Goal: Task Accomplishment & Management: Manage account settings

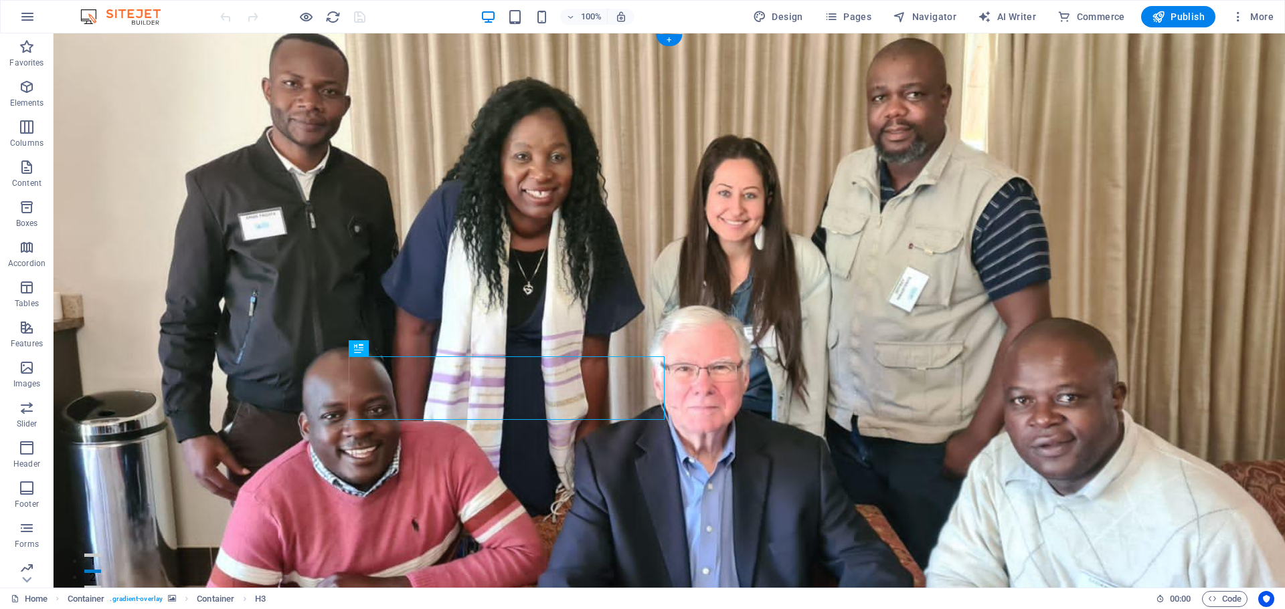
click at [230, 358] on figure at bounding box center [669, 359] width 1231 height 653
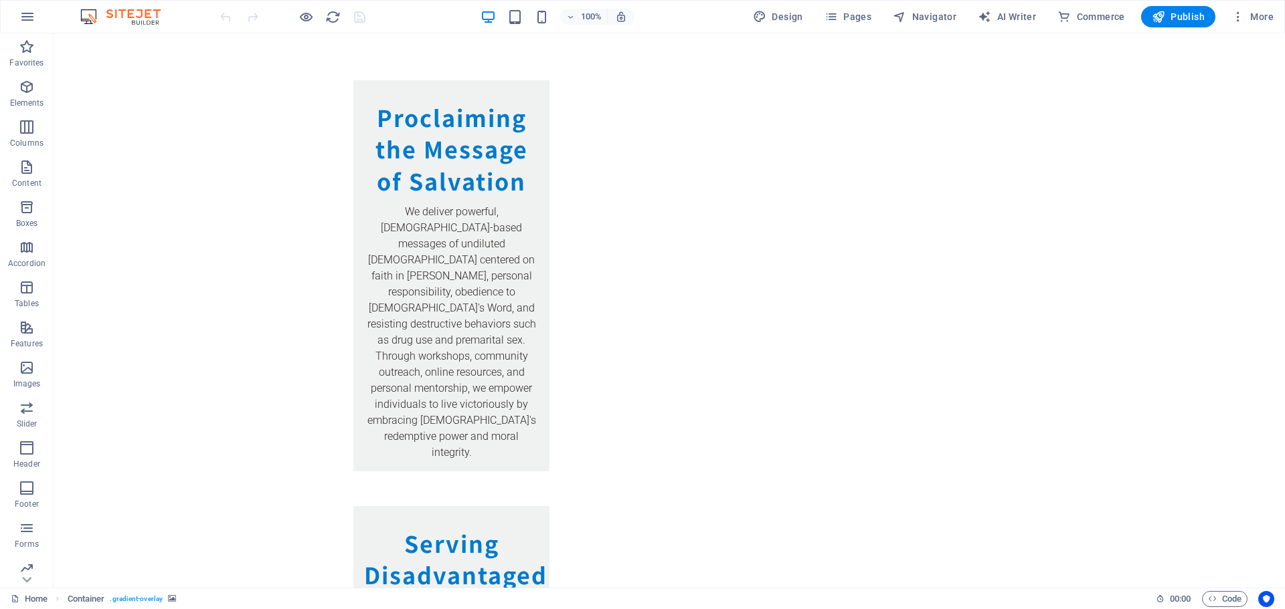
scroll to position [1882, 0]
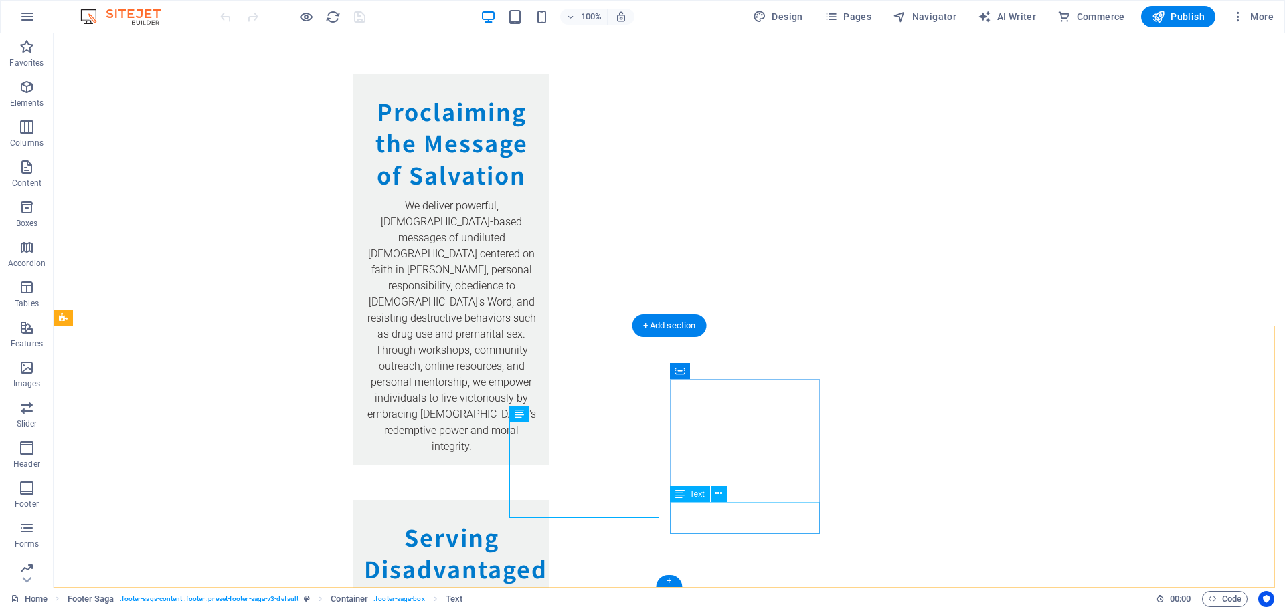
drag, startPoint x: 512, startPoint y: 430, endPoint x: 682, endPoint y: 512, distance: 189.4
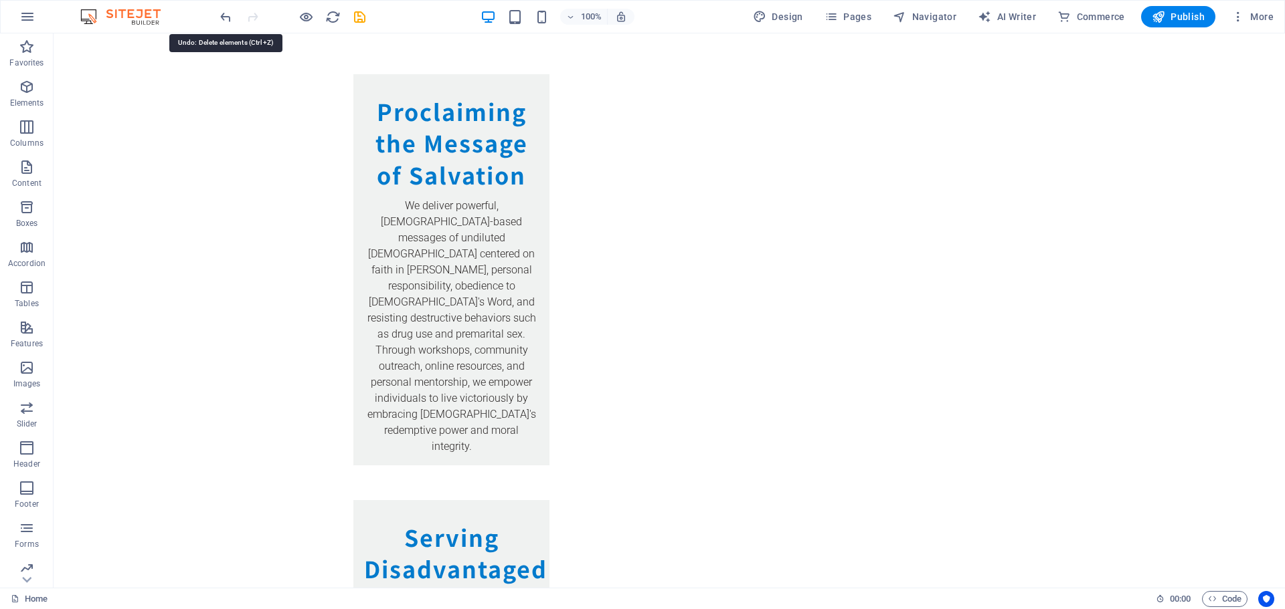
click at [220, 17] on icon "undo" at bounding box center [225, 16] width 15 height 15
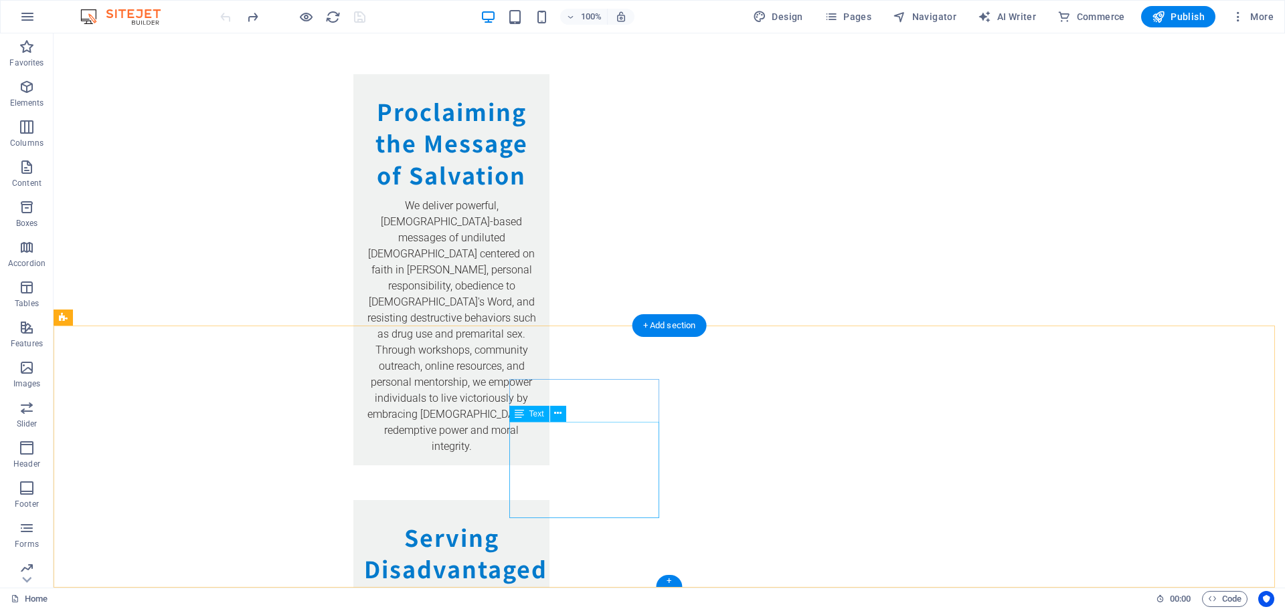
drag, startPoint x: 573, startPoint y: 428, endPoint x: 510, endPoint y: 428, distance: 63.6
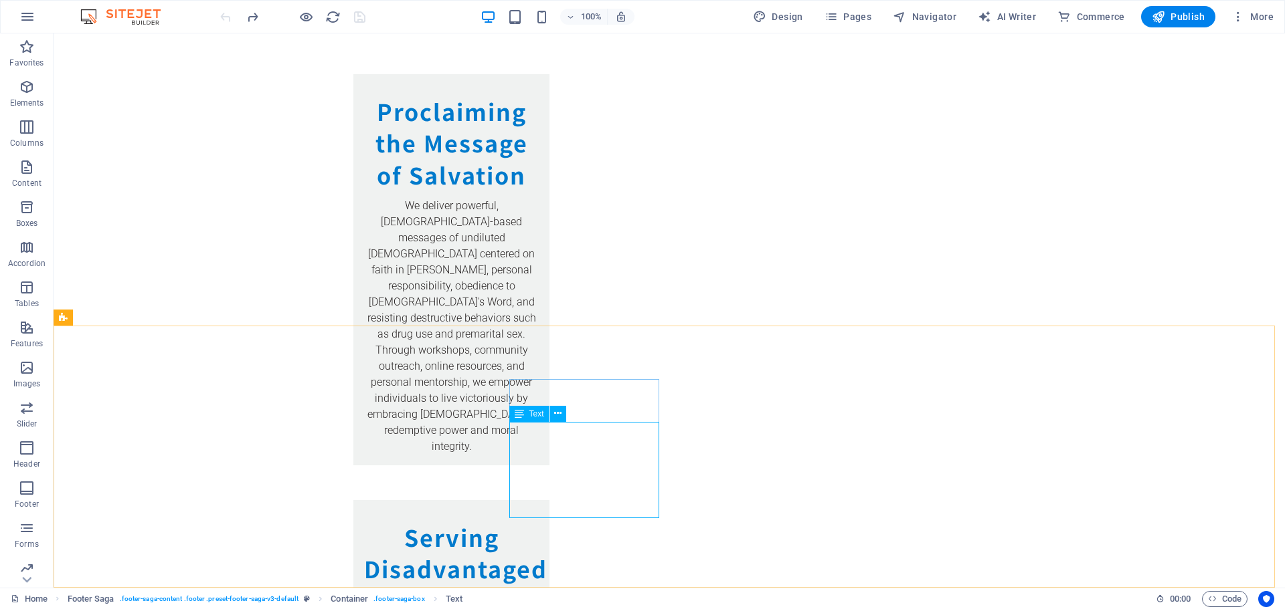
click at [542, 416] on span "Text" at bounding box center [536, 414] width 15 height 8
click at [556, 415] on icon at bounding box center [557, 414] width 7 height 14
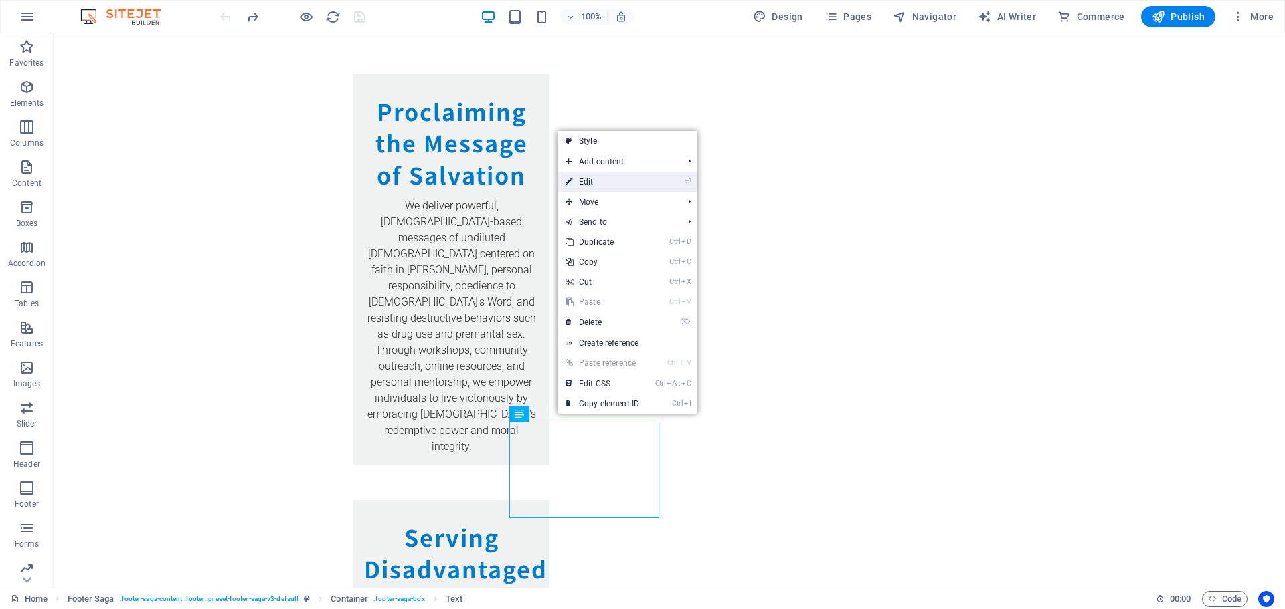
click at [594, 184] on link "⏎ Edit" at bounding box center [602, 182] width 90 height 20
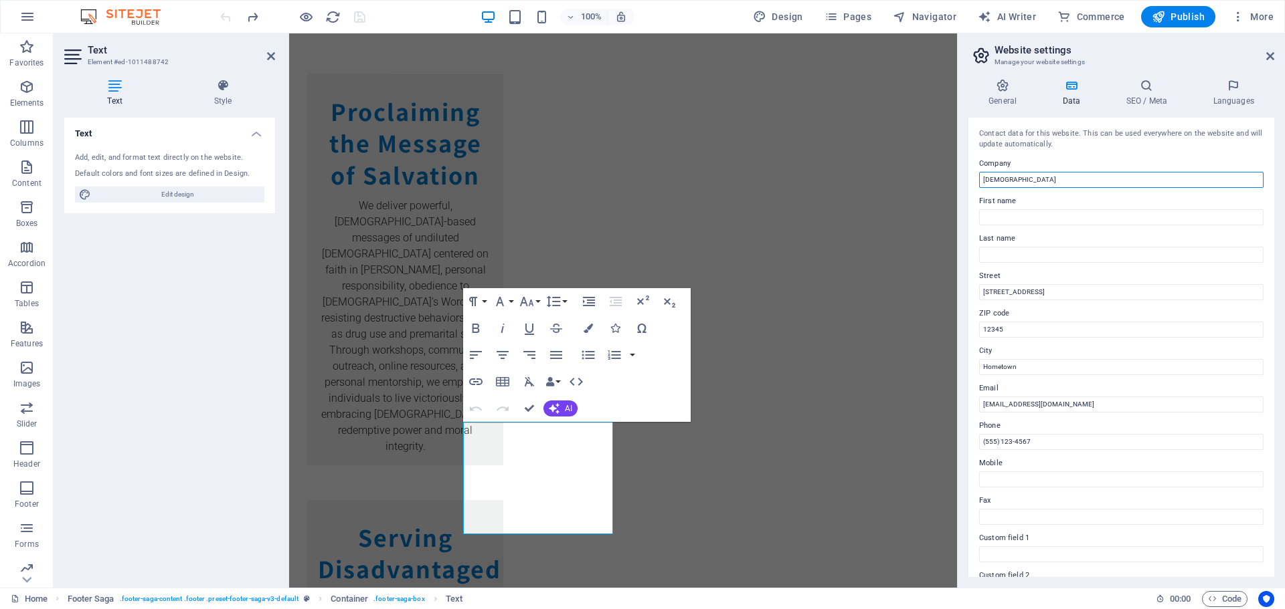
drag, startPoint x: 1134, startPoint y: 173, endPoint x: 964, endPoint y: 177, distance: 170.0
click at [964, 177] on div "General Data SEO / Meta Languages Website name [DOMAIN_NAME] Logo Drag files he…" at bounding box center [1120, 328] width 327 height 520
type input "Extra Mile Ministries"
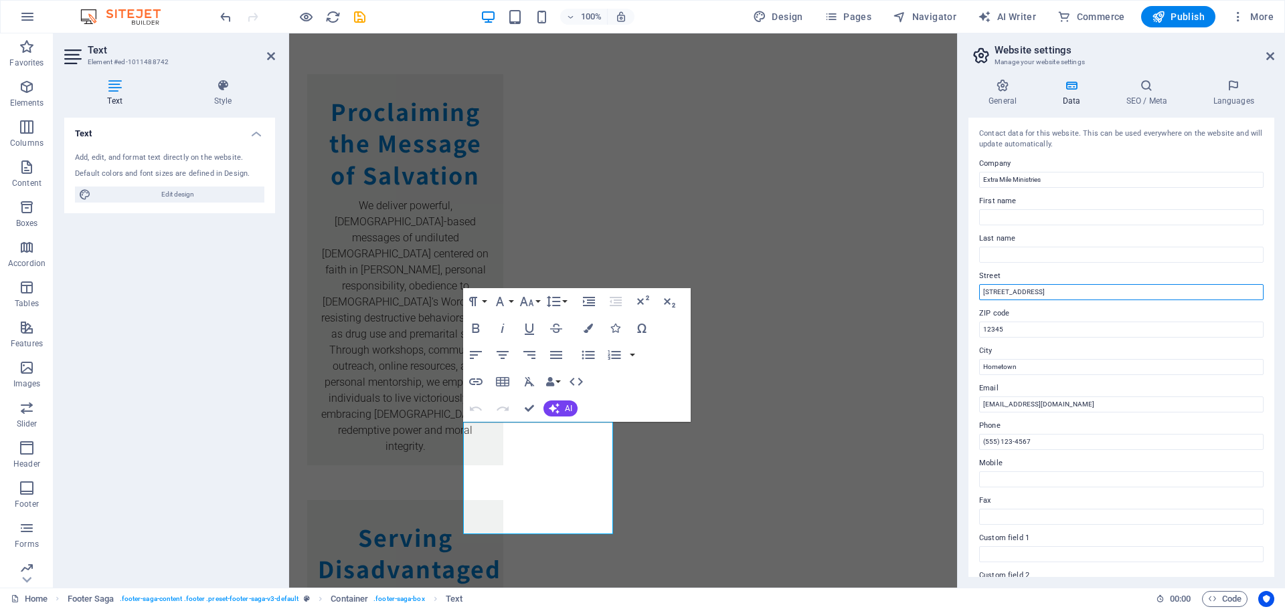
drag, startPoint x: 1042, startPoint y: 288, endPoint x: 959, endPoint y: 282, distance: 83.8
click at [959, 282] on aside "Website settings Manage your website settings General Data SEO / Meta Languages…" at bounding box center [1121, 310] width 328 height 555
type input "1079 Thornridge"
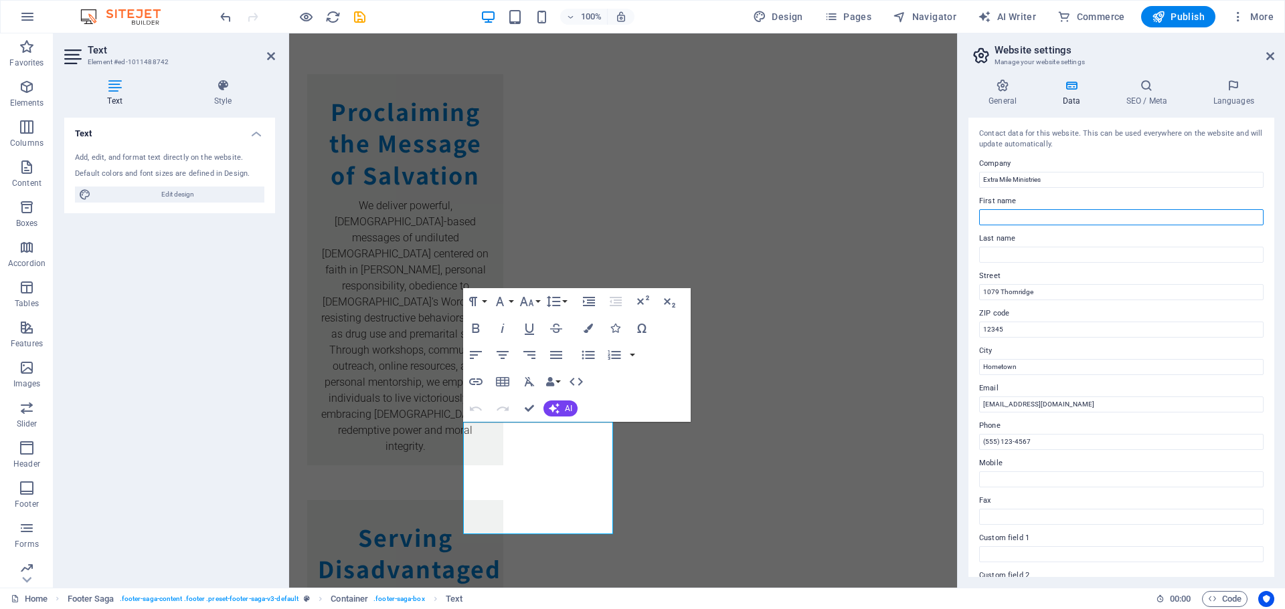
type input "Godknows"
type input "Muto"
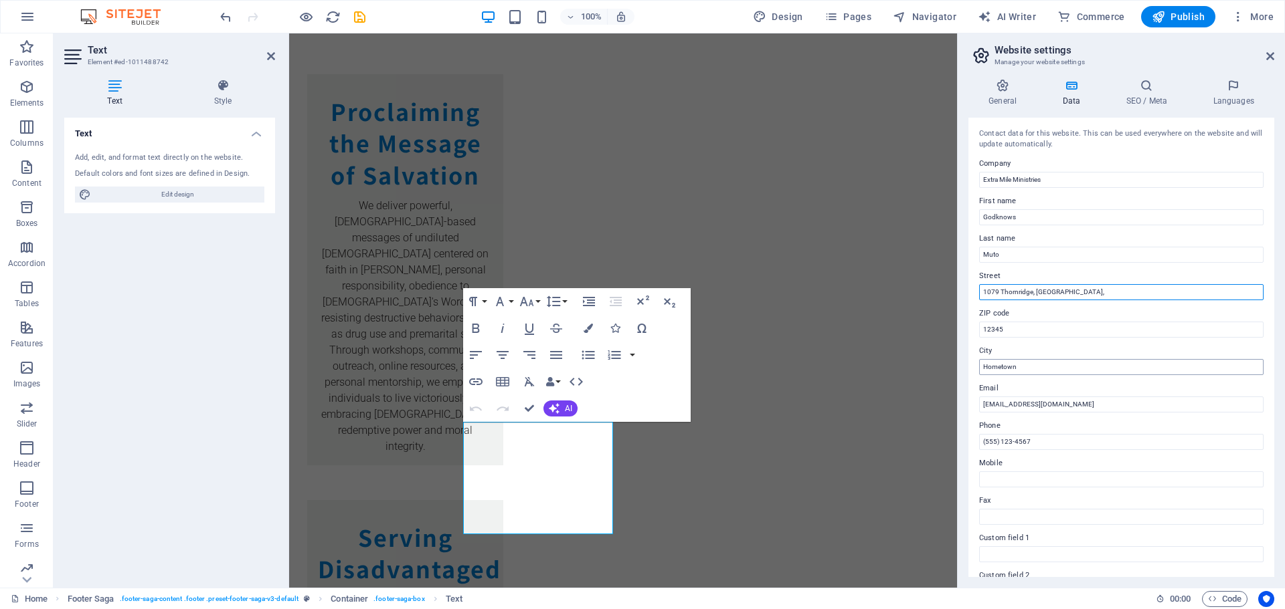
type input "1079 Thornridge, [GEOGRAPHIC_DATA],"
click at [1026, 365] on input "Hometown" at bounding box center [1121, 367] width 284 height 16
type input "H"
type input "Bulawayo"
click at [1036, 406] on input "[EMAIL_ADDRESS][DOMAIN_NAME]" at bounding box center [1121, 405] width 284 height 16
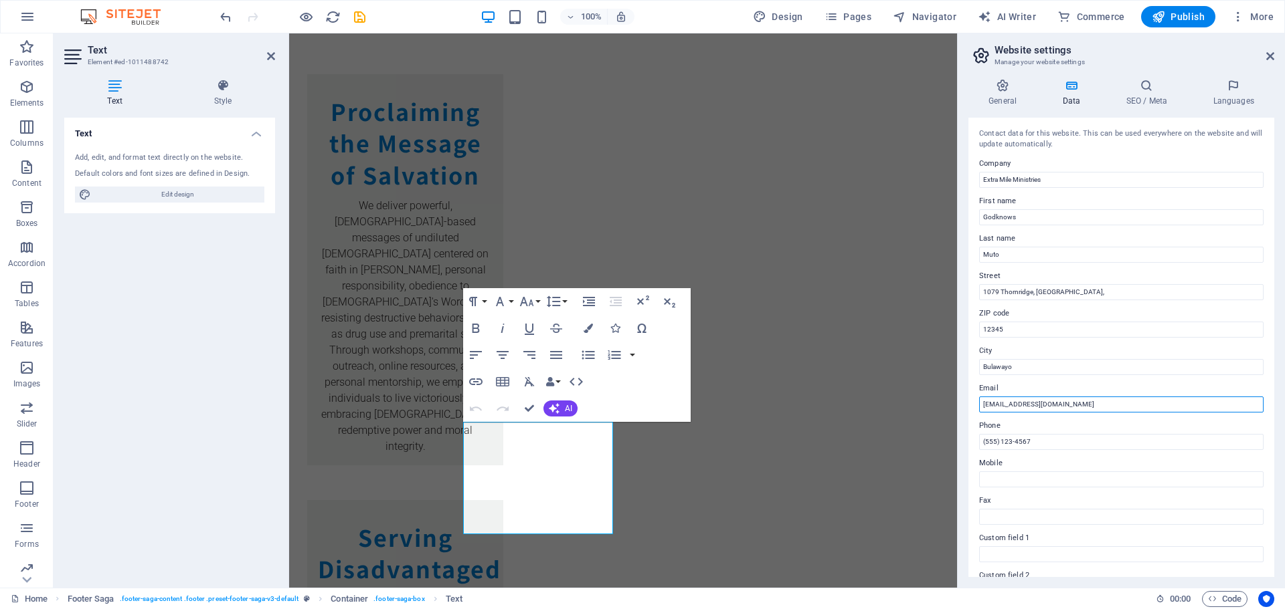
drag, startPoint x: 1097, startPoint y: 404, endPoint x: 974, endPoint y: 404, distance: 123.1
click at [974, 404] on div "Contact data for this website. This can be used everywhere on the website and w…" at bounding box center [1121, 348] width 306 height 460
type input "[EMAIL_ADDRESS][DOMAIN_NAME]"
drag, startPoint x: 1026, startPoint y: 333, endPoint x: 979, endPoint y: 322, distance: 48.2
click at [979, 322] on input "12345" at bounding box center [1121, 330] width 284 height 16
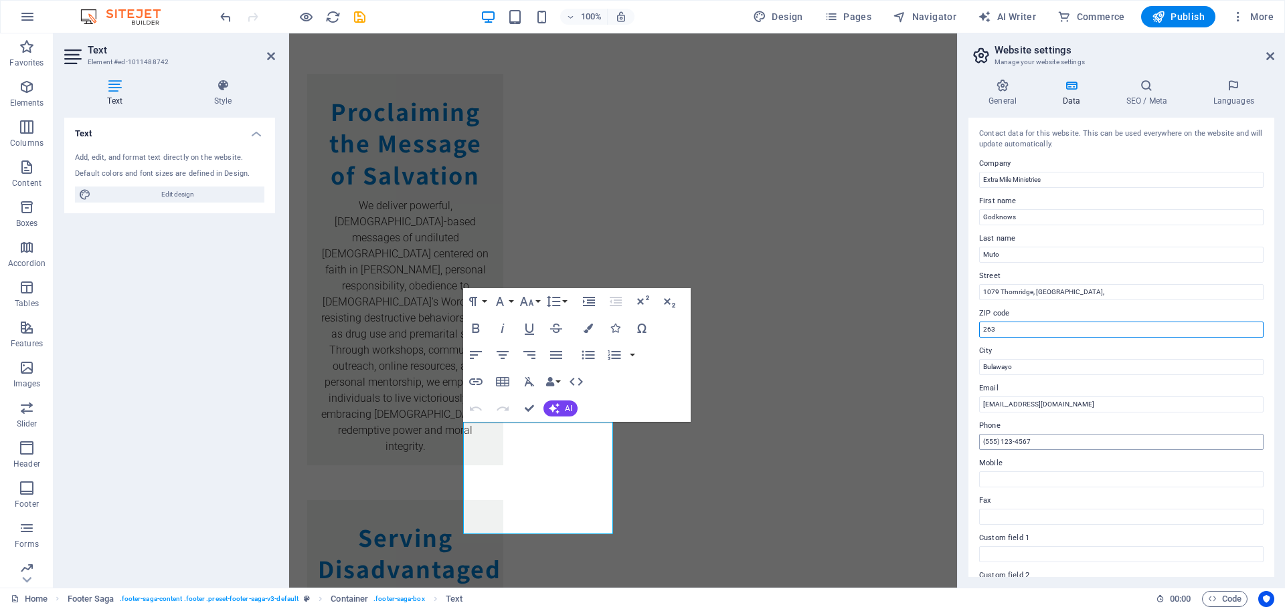
type input "263"
drag, startPoint x: 1359, startPoint y: 472, endPoint x: 955, endPoint y: 445, distance: 405.0
type input "="
type input "[PHONE_NUMBER]"
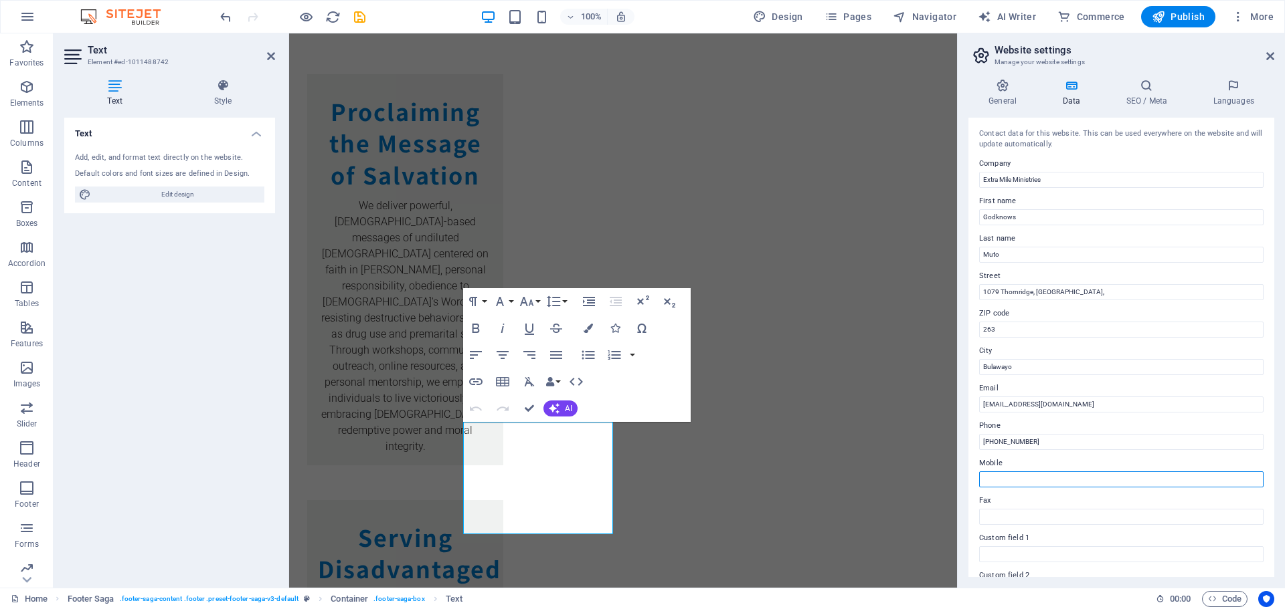
click at [1036, 483] on input "Mobile" at bounding box center [1121, 480] width 284 height 16
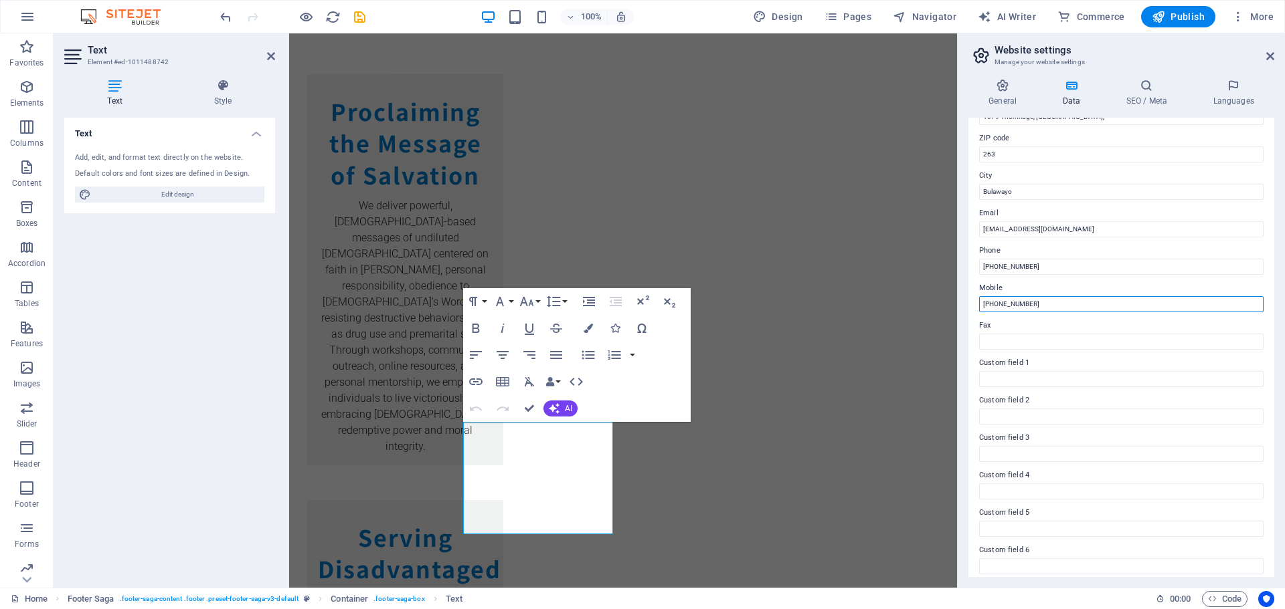
scroll to position [183, 0]
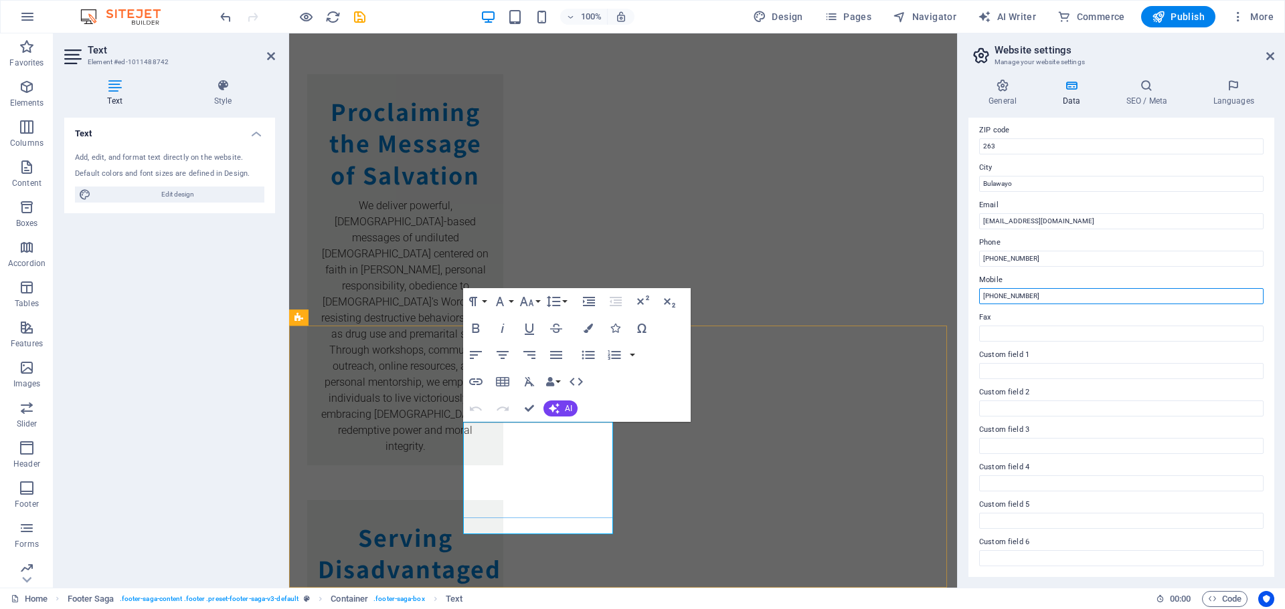
type input "[PHONE_NUMBER]"
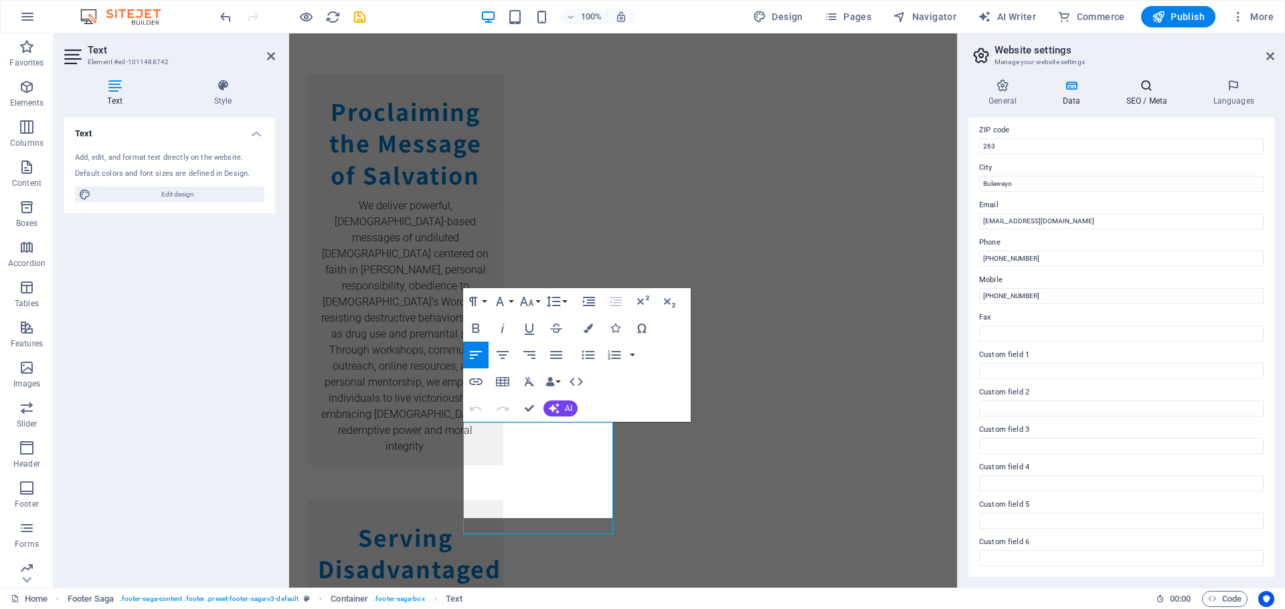
click at [1149, 92] on icon at bounding box center [1146, 85] width 82 height 13
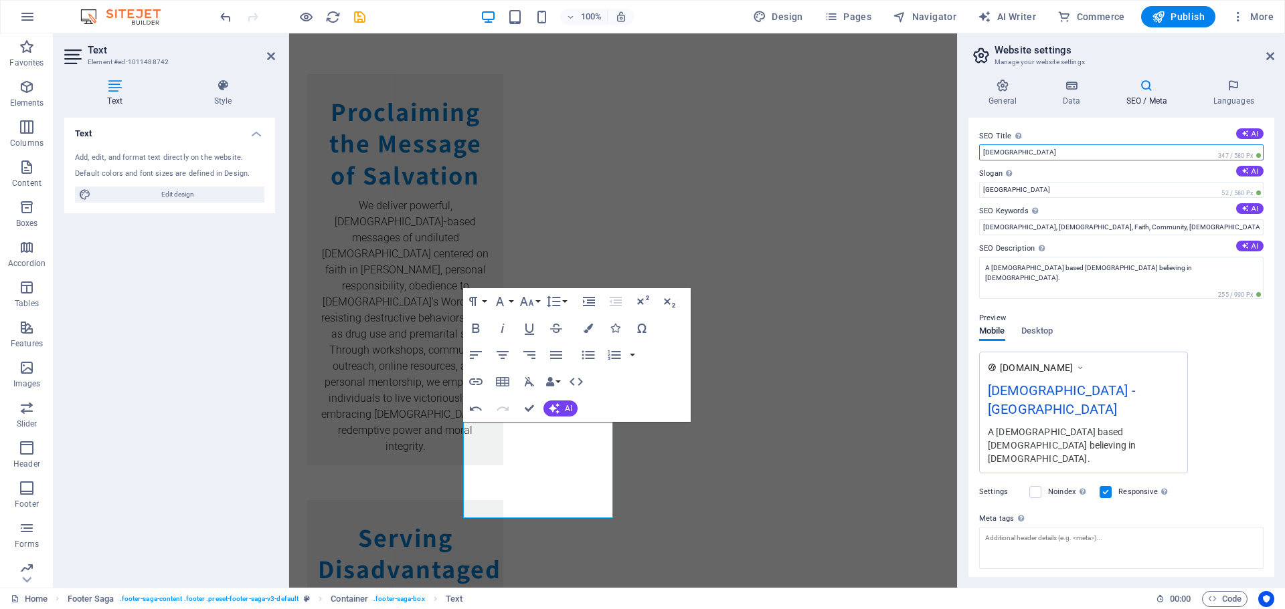
drag, startPoint x: 1112, startPoint y: 149, endPoint x: 962, endPoint y: 140, distance: 150.2
click at [962, 140] on div "General Data SEO / Meta Languages Website name [DOMAIN_NAME] Logo Drag files he…" at bounding box center [1120, 328] width 327 height 520
type input "Extra Mile Ministries"
drag, startPoint x: 1026, startPoint y: 191, endPoint x: 978, endPoint y: 190, distance: 48.2
click at [978, 190] on div "SEO Title The title of your website - make it something that stands out in sear…" at bounding box center [1121, 348] width 306 height 460
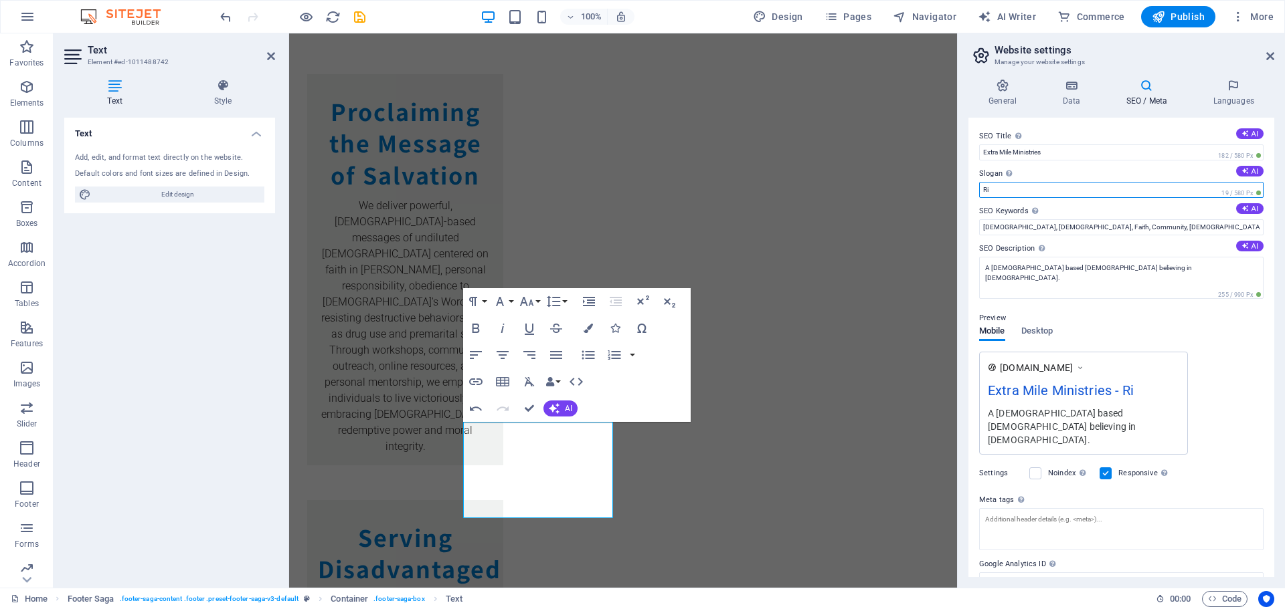
type input "R"
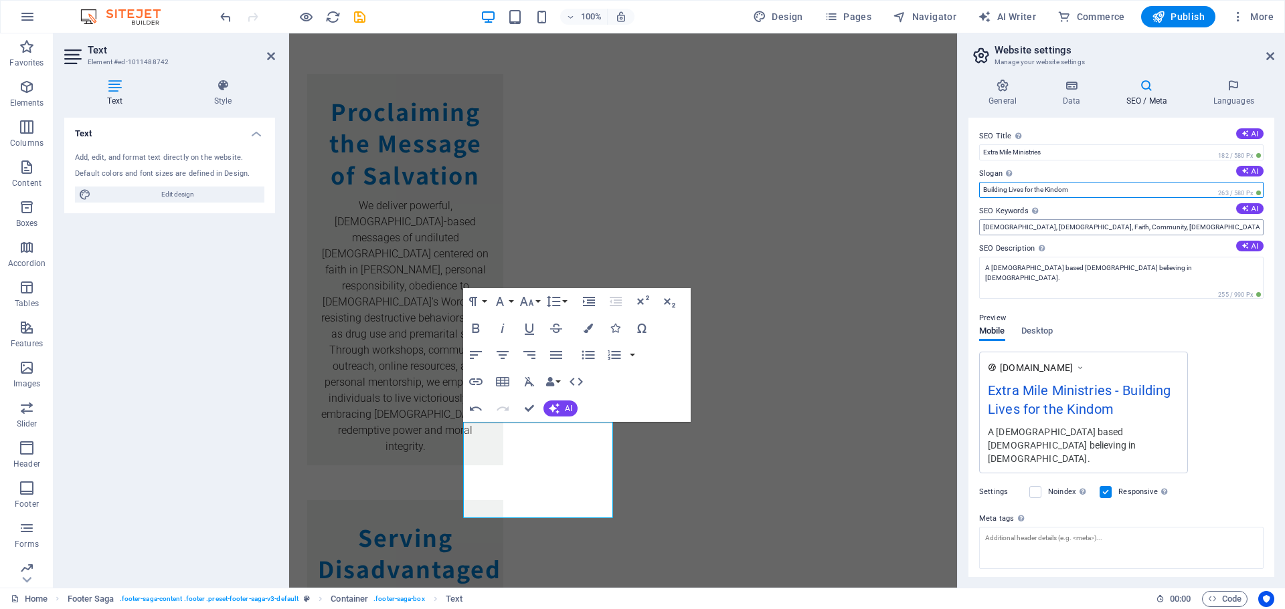
type input "Building Lives for the Kindom"
drag, startPoint x: 1192, startPoint y: 229, endPoint x: 976, endPoint y: 228, distance: 216.1
click at [976, 228] on div "SEO Title The title of your website - make it something that stands out in sear…" at bounding box center [1121, 348] width 306 height 460
click at [1136, 223] on input "[DEMOGRAPHIC_DATA], [DEMOGRAPHIC_DATA], Faith, Community, [DEMOGRAPHIC_DATA], […" at bounding box center [1121, 227] width 284 height 16
drag, startPoint x: 1193, startPoint y: 226, endPoint x: 983, endPoint y: 226, distance: 209.4
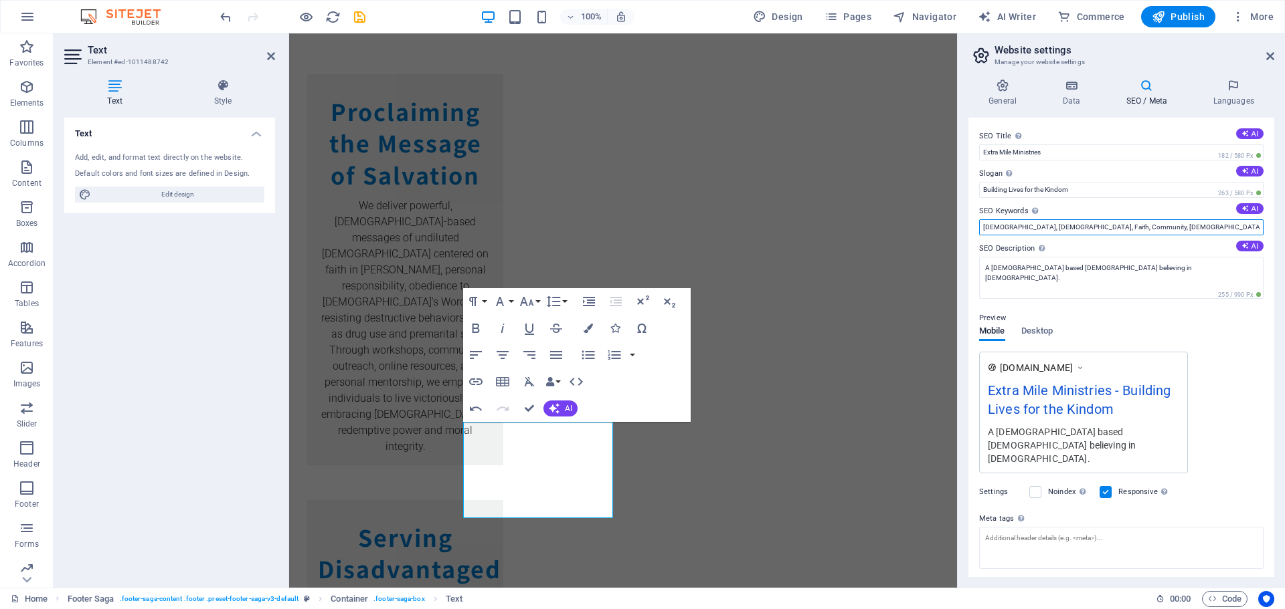
click at [983, 226] on input "[DEMOGRAPHIC_DATA], [DEMOGRAPHIC_DATA], Faith, Community, [DEMOGRAPHIC_DATA], […" at bounding box center [1121, 227] width 284 height 16
type input "Missional Minded Organization"
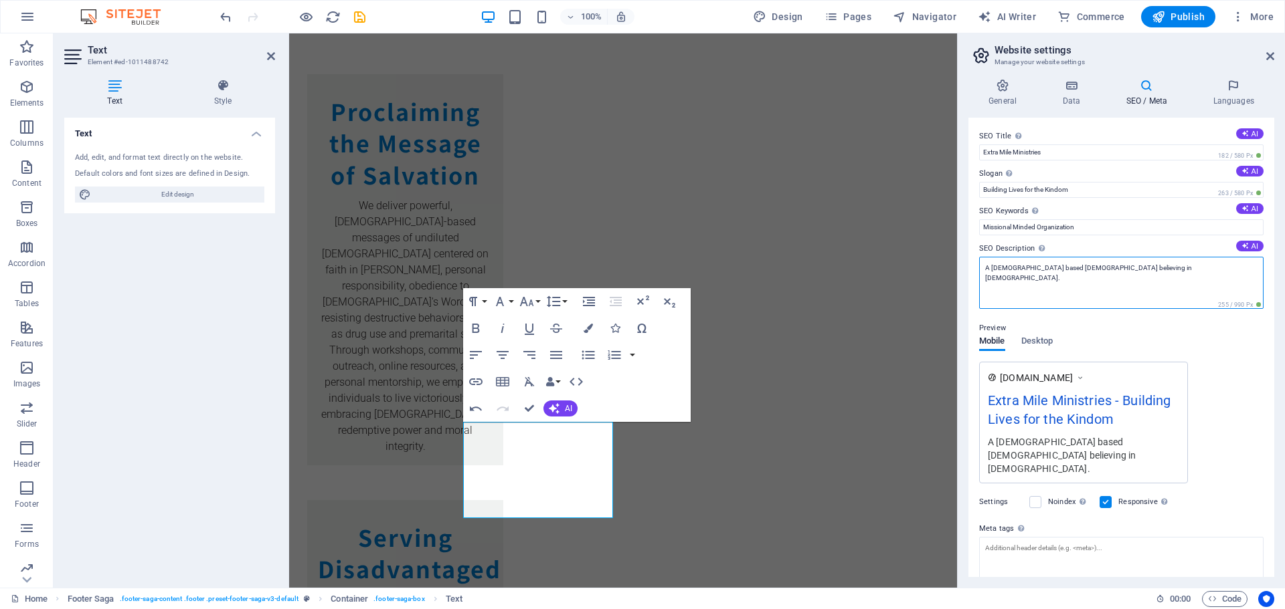
drag, startPoint x: 1135, startPoint y: 270, endPoint x: 978, endPoint y: 268, distance: 157.2
click at [978, 268] on div "SEO Title The title of your website - make it something that stands out in sear…" at bounding box center [1121, 348] width 306 height 460
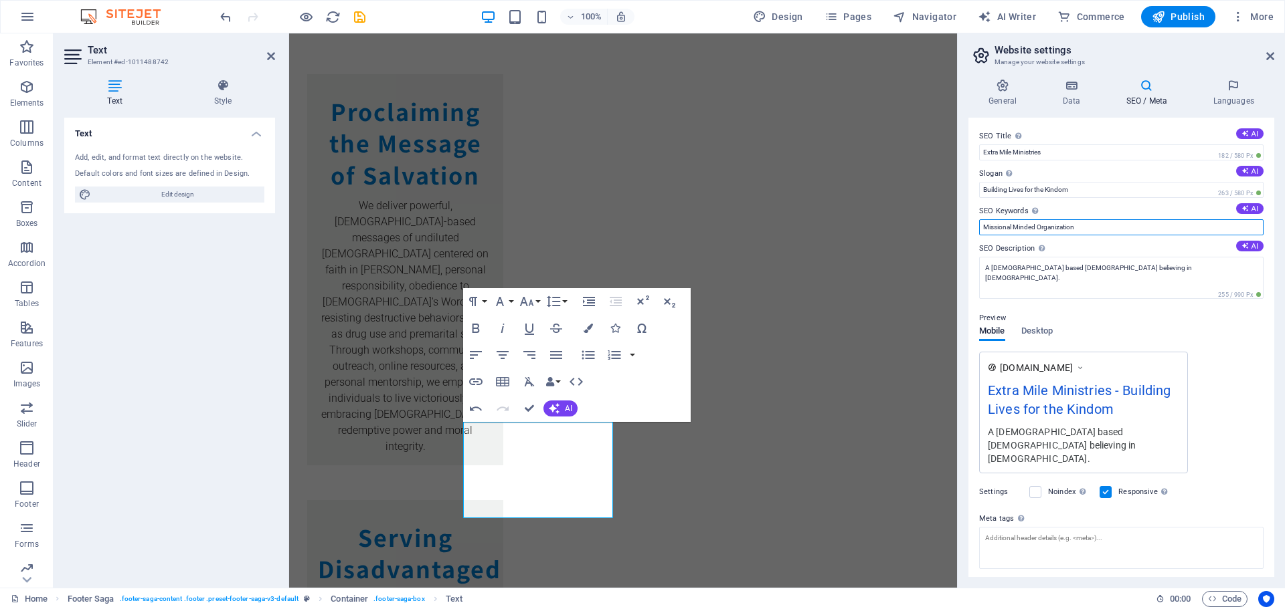
drag, startPoint x: 1095, startPoint y: 224, endPoint x: 979, endPoint y: 229, distance: 116.5
click at [979, 229] on input "Missional Minded Organization" at bounding box center [1121, 227] width 284 height 16
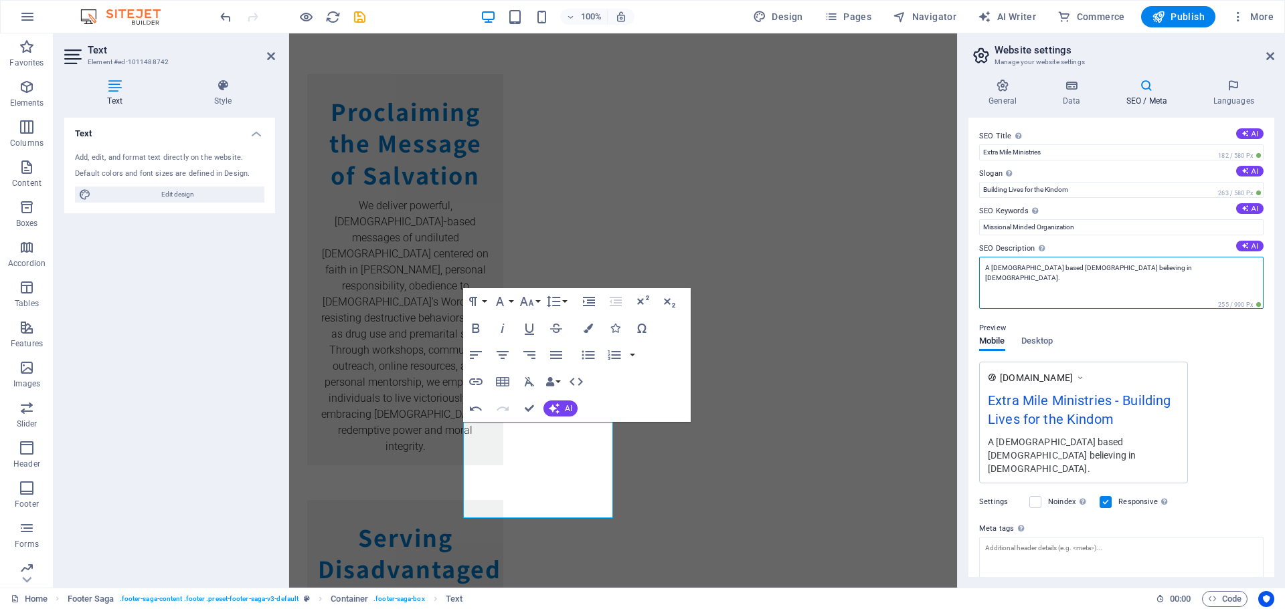
drag, startPoint x: 1121, startPoint y: 268, endPoint x: 985, endPoint y: 268, distance: 135.8
click at [985, 268] on textarea "A [DEMOGRAPHIC_DATA] based [DEMOGRAPHIC_DATA] believing in [DEMOGRAPHIC_DATA]." at bounding box center [1121, 283] width 284 height 52
paste textarea "Missional Minded Organization"
type textarea "Missional Minded Organization"
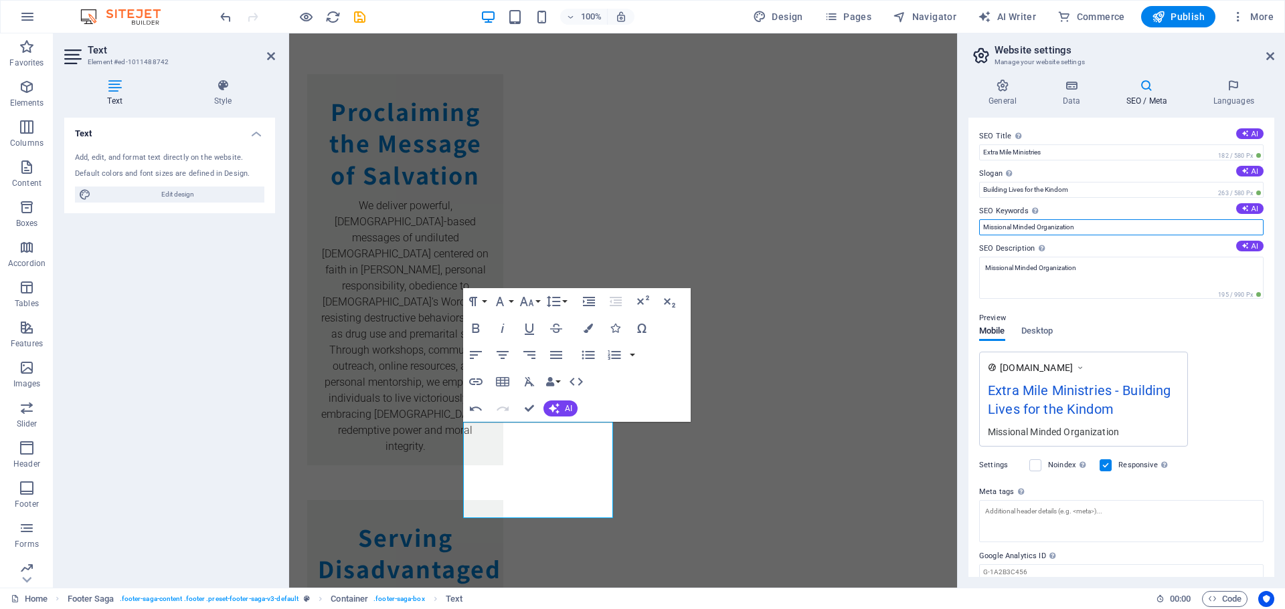
drag, startPoint x: 1092, startPoint y: 231, endPoint x: 975, endPoint y: 231, distance: 117.1
click at [975, 231] on div "SEO Title The title of your website - make it something that stands out in sear…" at bounding box center [1121, 348] width 306 height 460
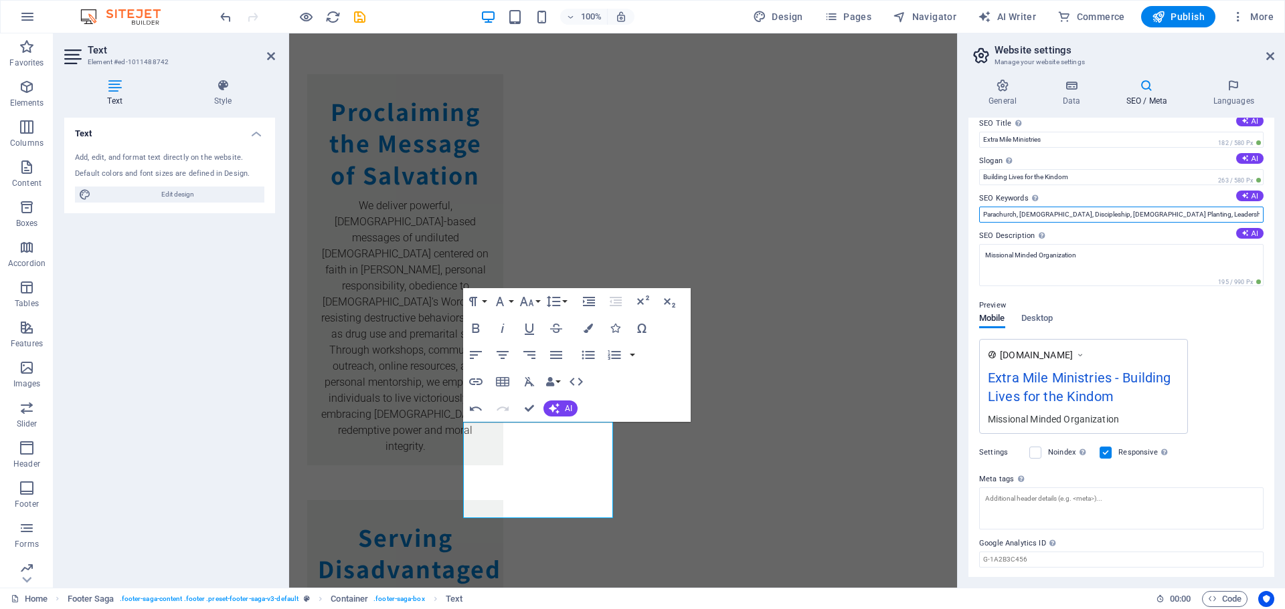
scroll to position [0, 0]
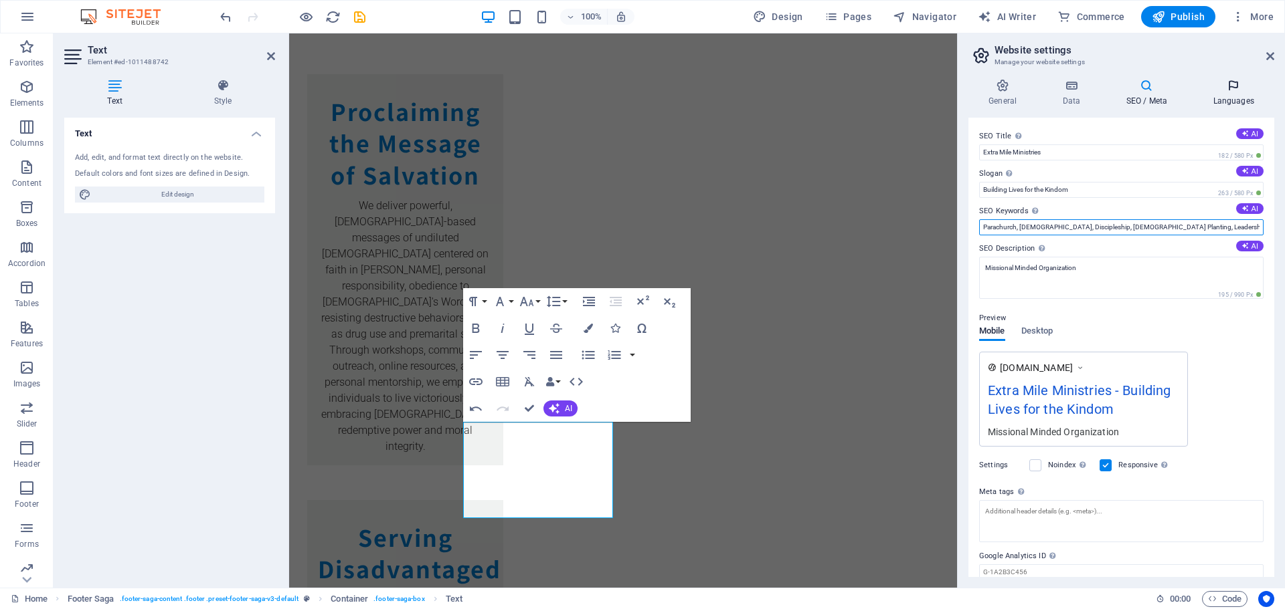
type input "Parachurch, [DEMOGRAPHIC_DATA], Discipleship, [DEMOGRAPHIC_DATA] Planting, Lead…"
click at [1238, 87] on icon at bounding box center [1233, 85] width 82 height 13
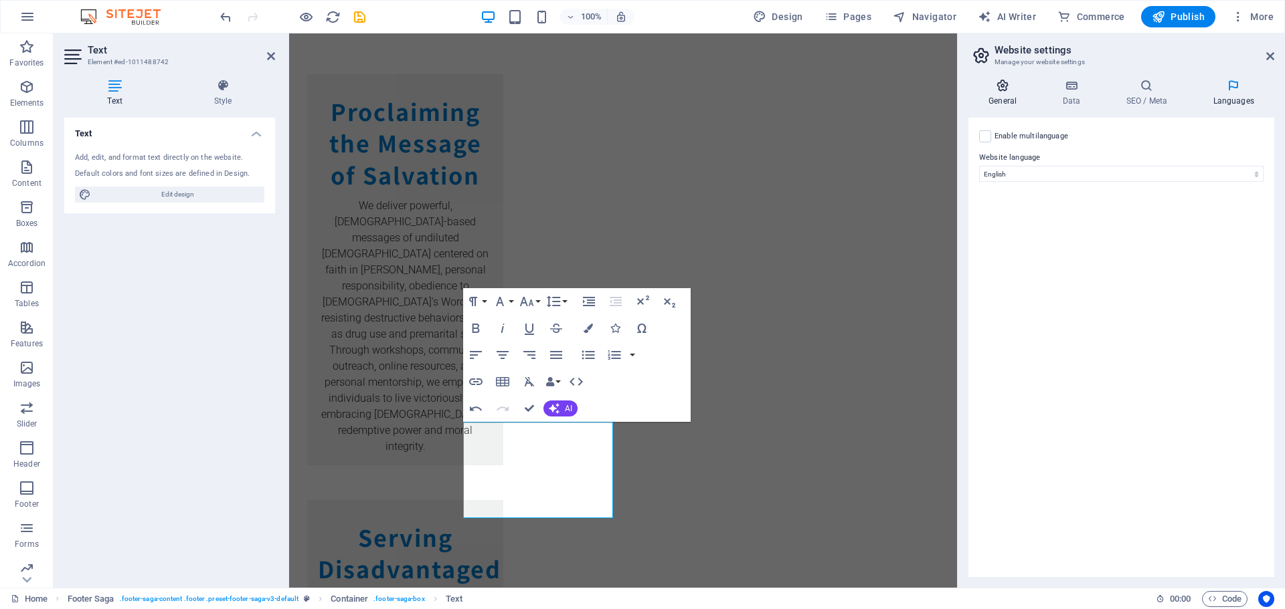
click at [999, 94] on h4 "General" at bounding box center [1005, 93] width 74 height 28
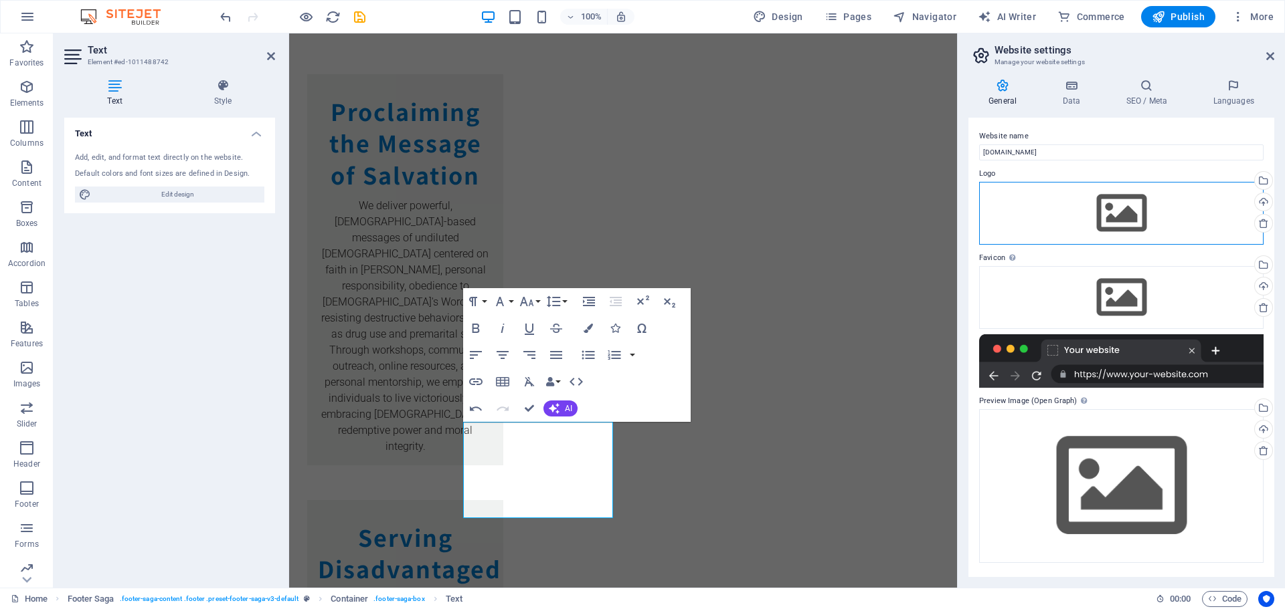
click at [1117, 197] on div "Drag files here, click to choose files or select files from Files or our free s…" at bounding box center [1121, 213] width 284 height 63
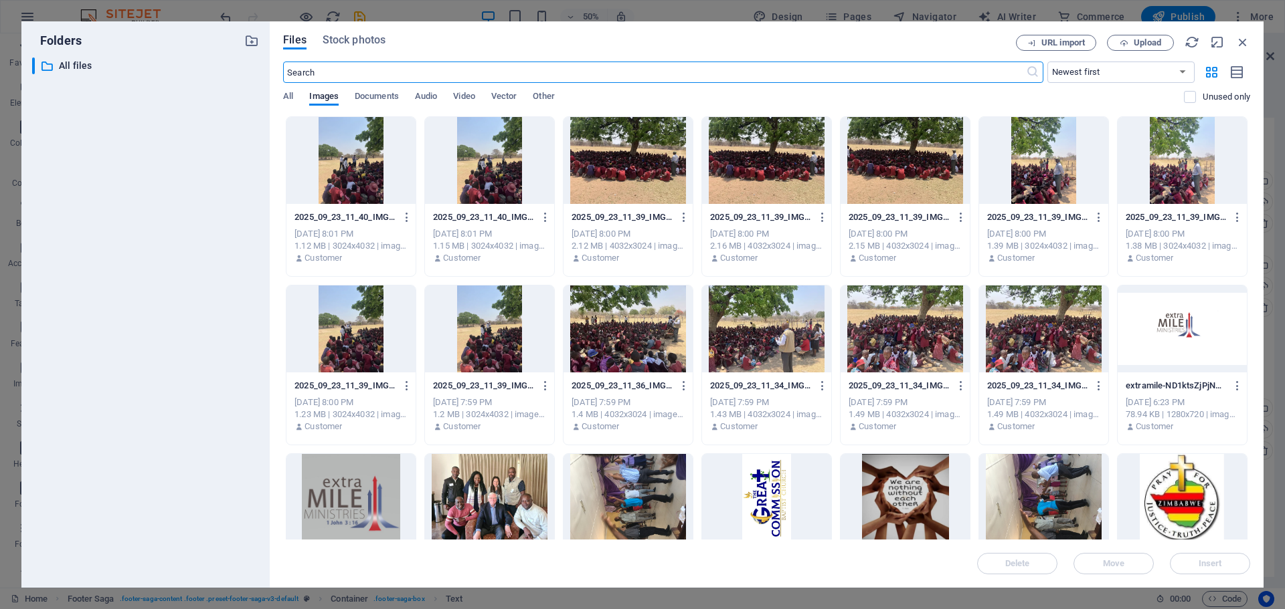
scroll to position [1327, 0]
click at [1178, 330] on div at bounding box center [1181, 329] width 129 height 87
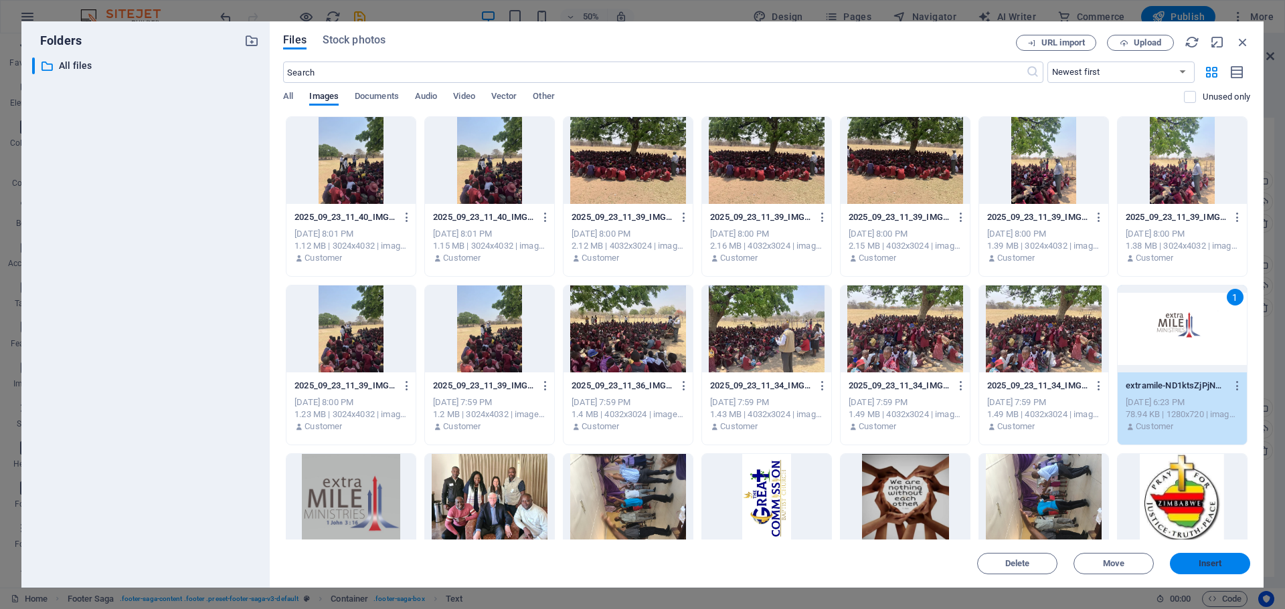
click at [1202, 564] on span "Insert" at bounding box center [1209, 564] width 23 height 8
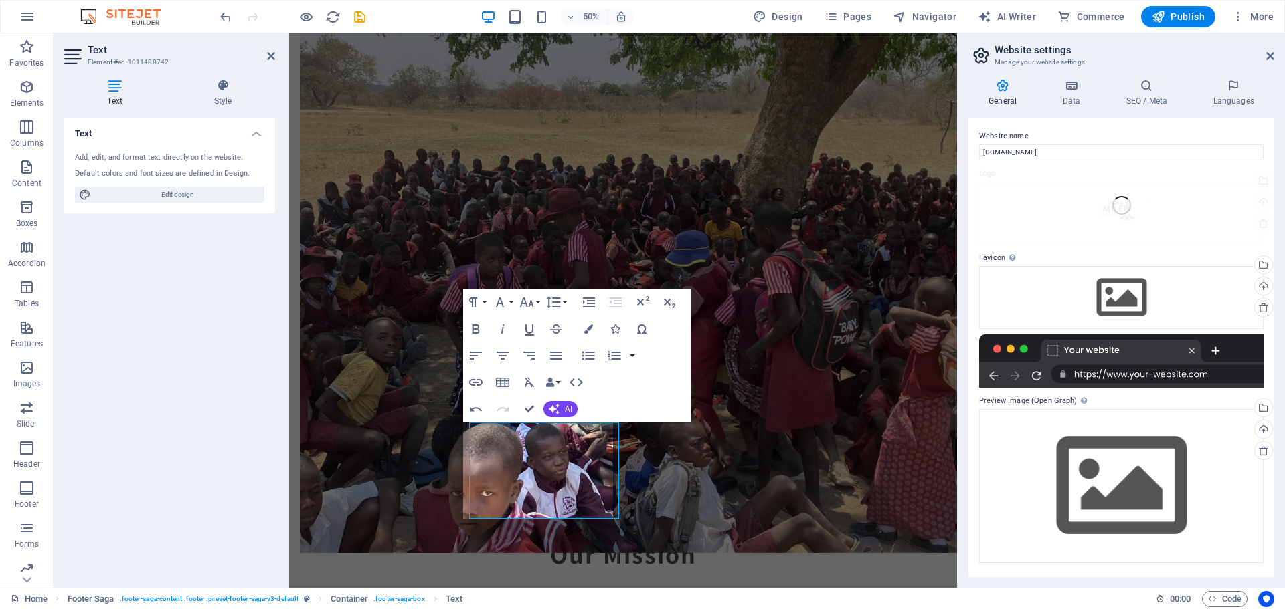
scroll to position [1895, 0]
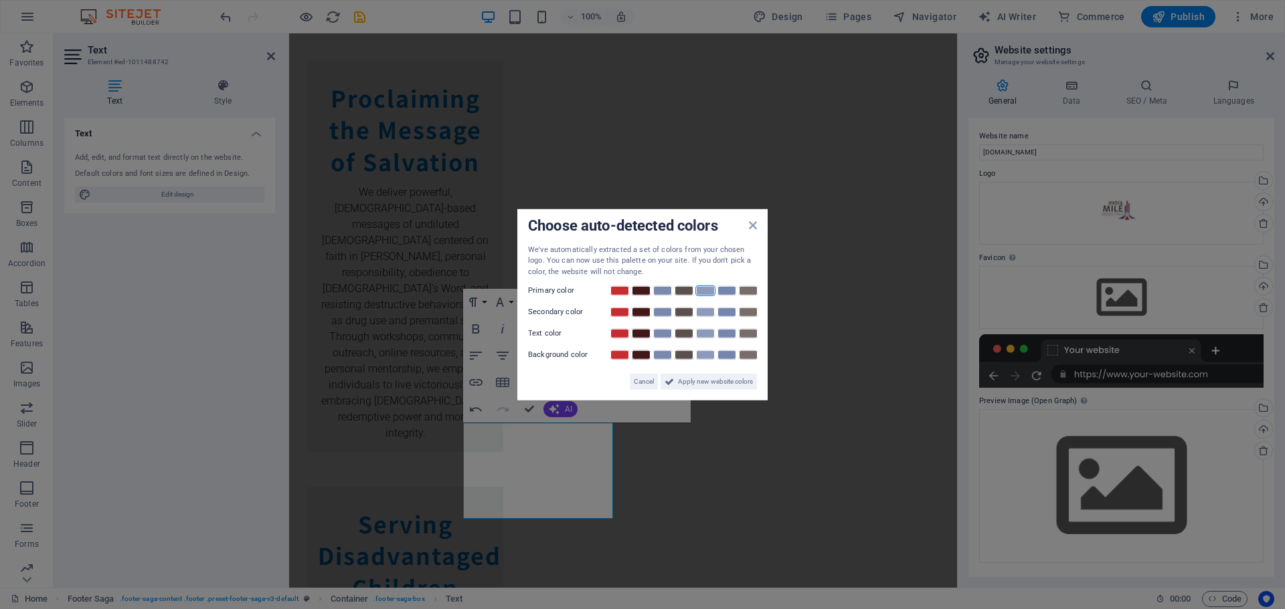
click at [708, 294] on link at bounding box center [705, 291] width 20 height 11
click at [749, 314] on link at bounding box center [748, 312] width 20 height 11
click at [615, 333] on link at bounding box center [619, 333] width 20 height 11
click at [755, 357] on link at bounding box center [748, 355] width 20 height 11
click at [753, 223] on icon at bounding box center [753, 224] width 8 height 11
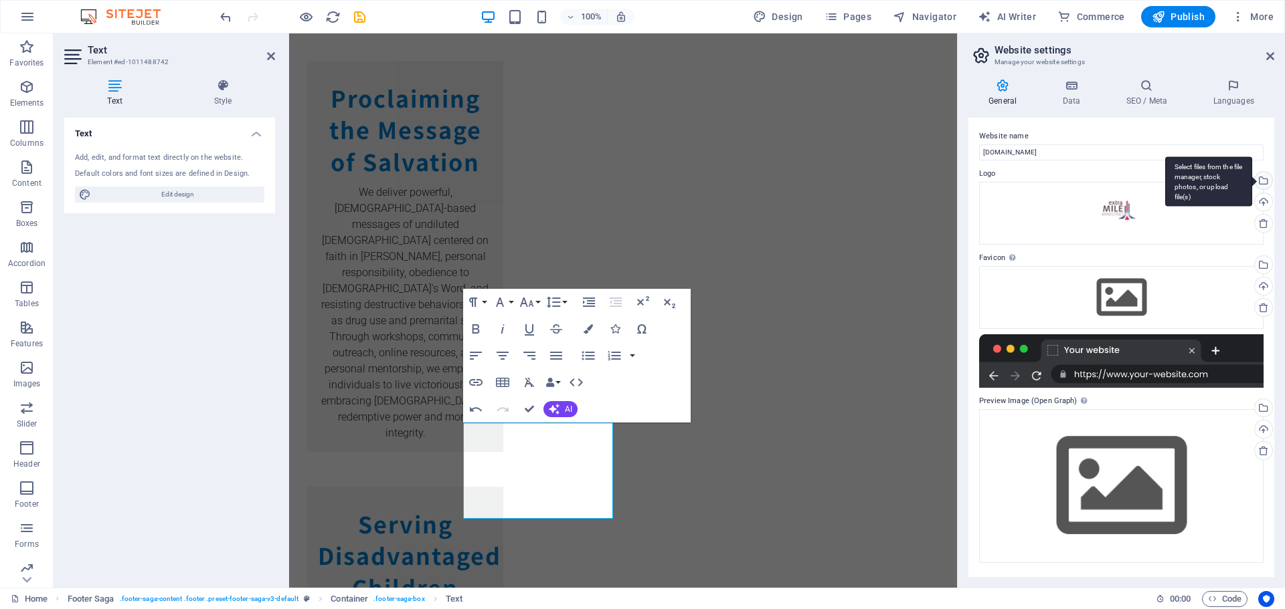
click at [1263, 179] on div "Select files from the file manager, stock photos, or upload file(s)" at bounding box center [1262, 182] width 20 height 20
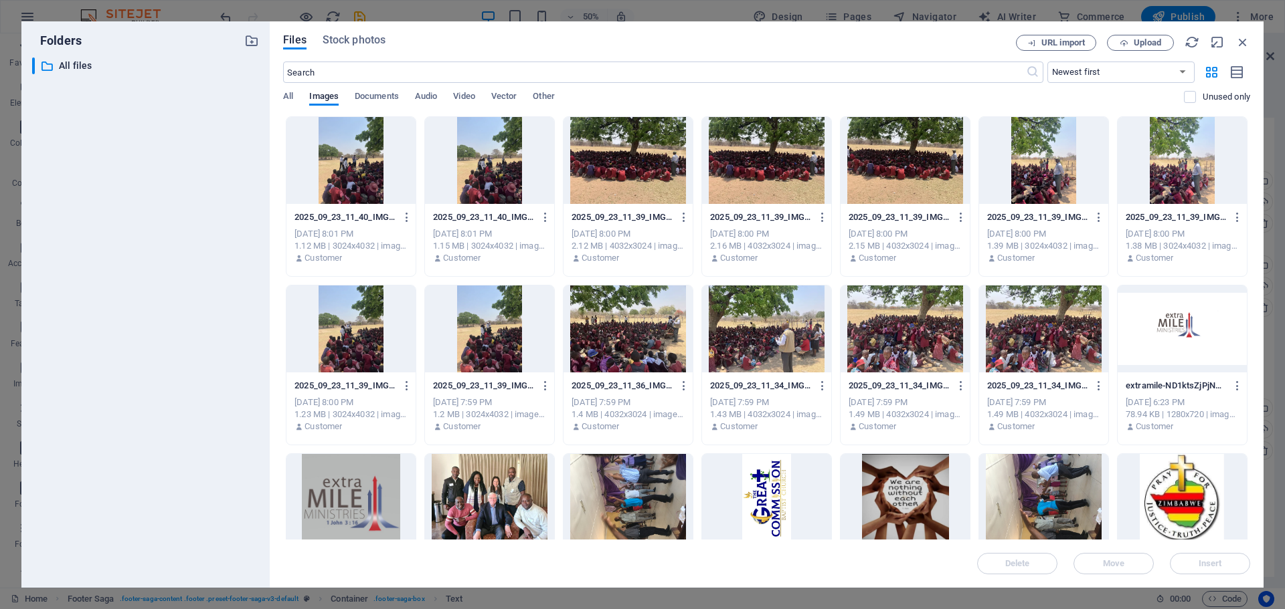
click at [333, 491] on div at bounding box center [350, 497] width 129 height 87
click at [1178, 331] on div at bounding box center [1181, 329] width 129 height 87
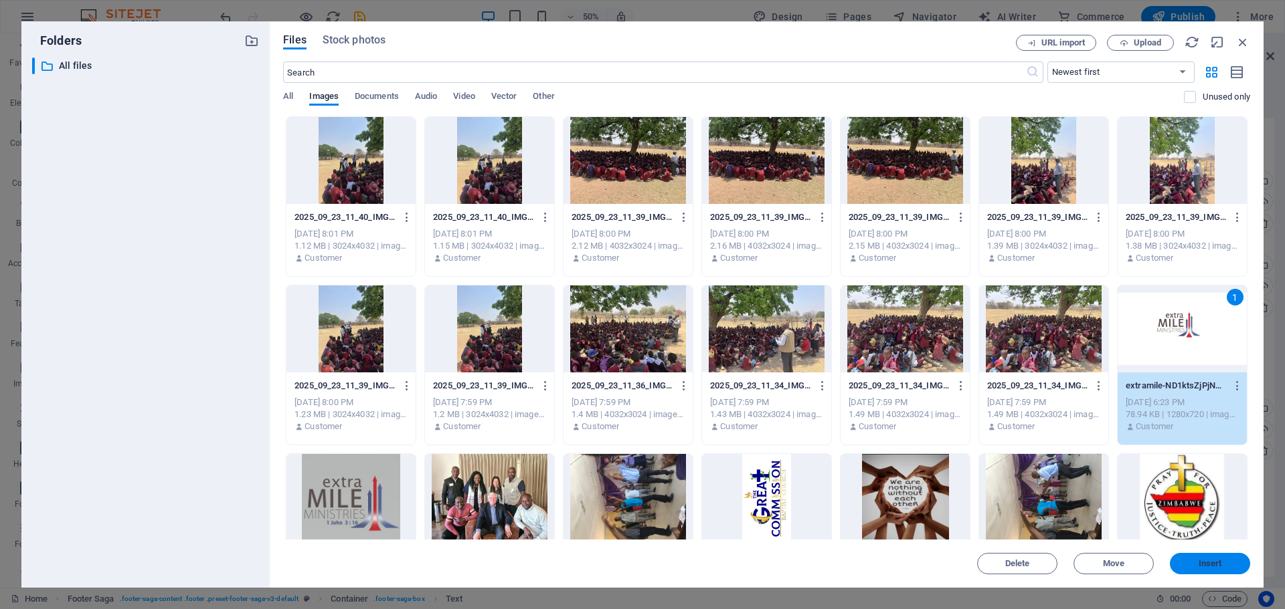
click at [1210, 568] on span "Insert" at bounding box center [1209, 564] width 23 height 8
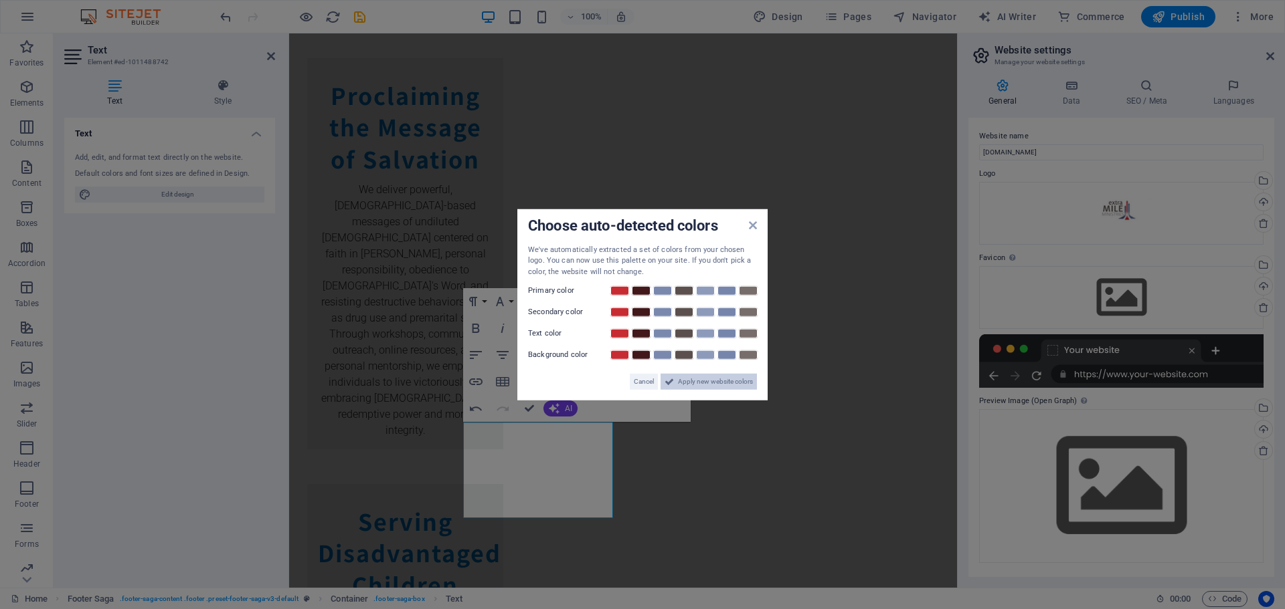
click at [721, 381] on span "Apply new website colors" at bounding box center [715, 382] width 75 height 16
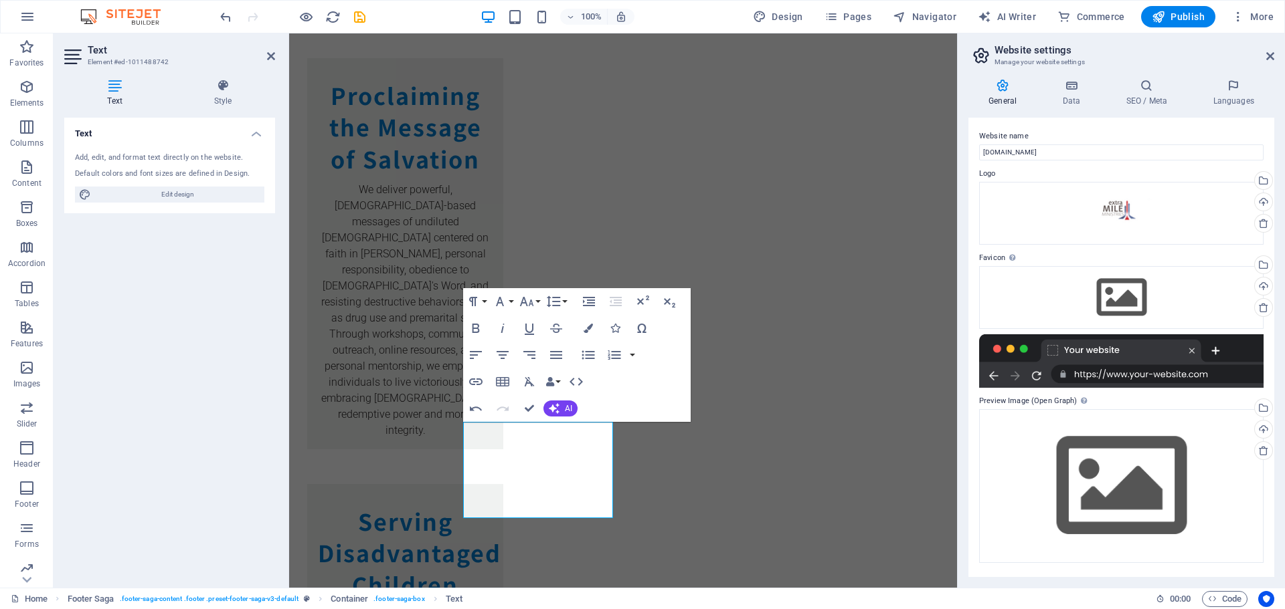
click at [1210, 369] on div at bounding box center [1121, 362] width 284 height 54
click at [1135, 341] on div at bounding box center [1121, 362] width 284 height 54
click at [1271, 54] on icon at bounding box center [1270, 56] width 8 height 11
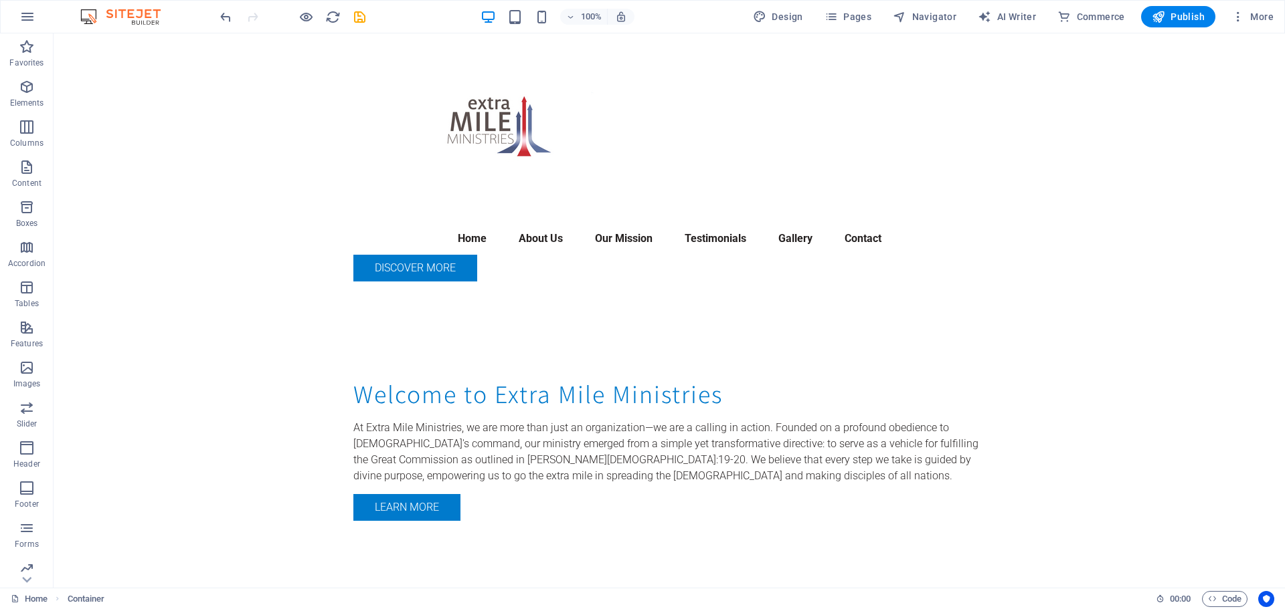
scroll to position [649, 0]
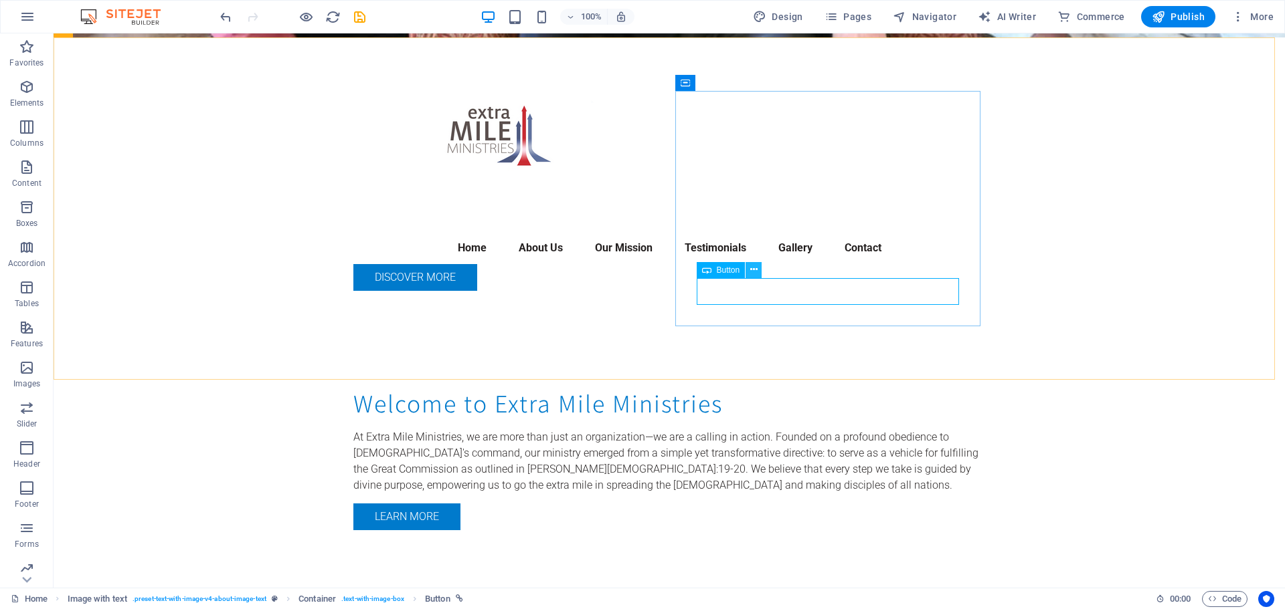
click at [751, 270] on icon at bounding box center [753, 270] width 7 height 14
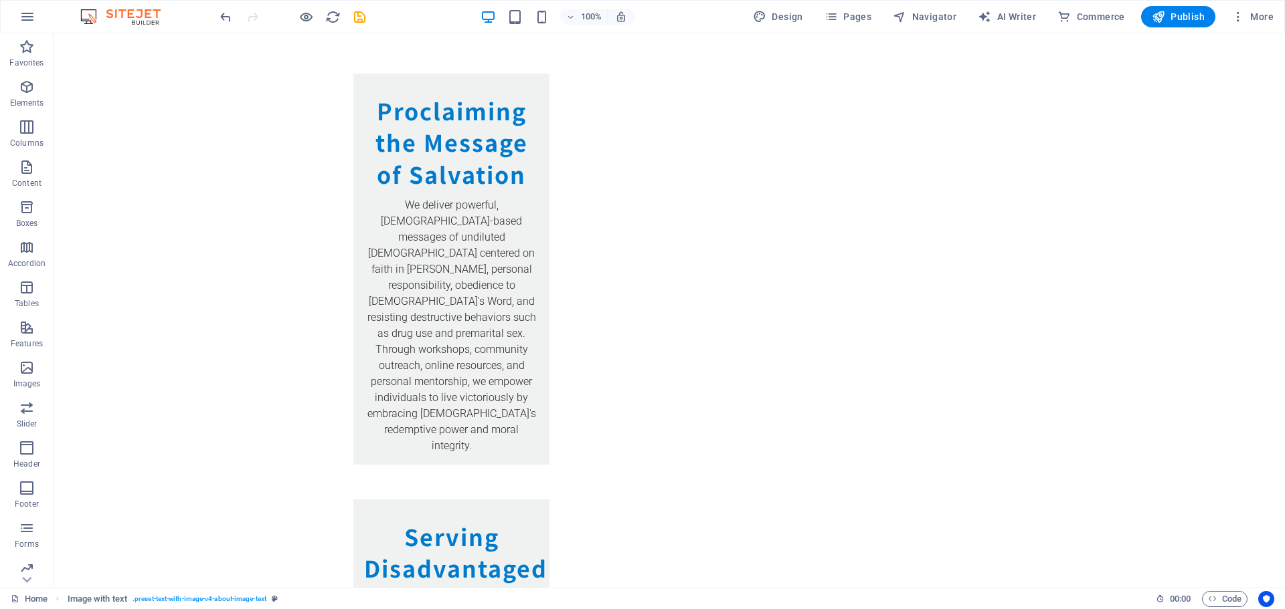
scroll to position [1898, 0]
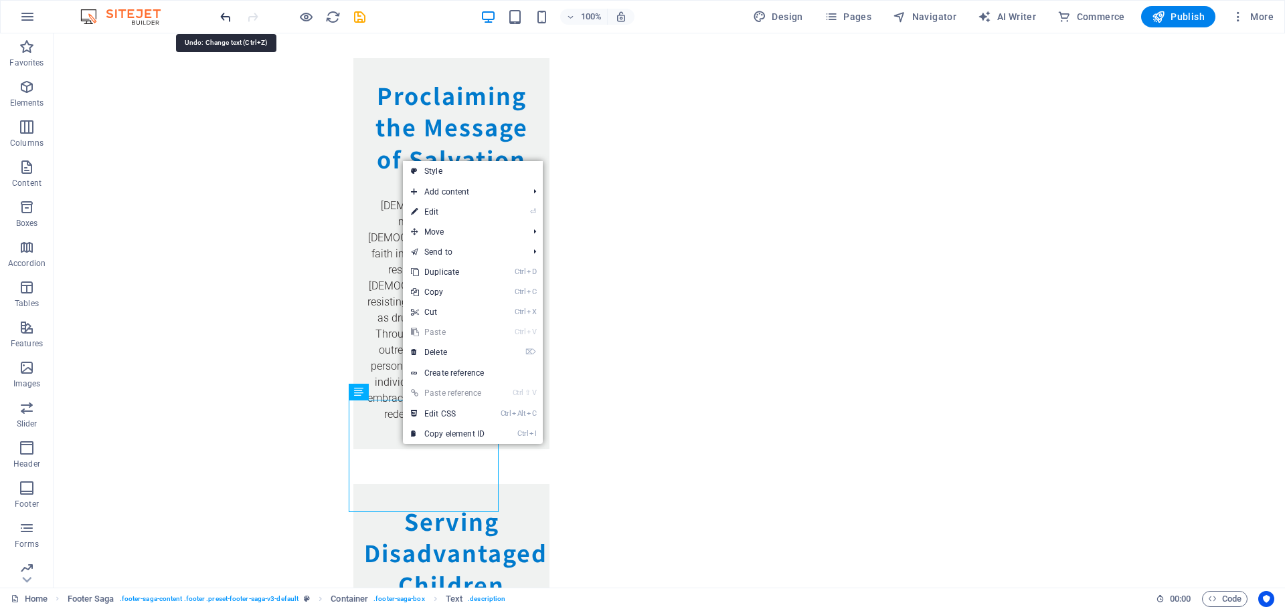
click at [229, 20] on icon "undo" at bounding box center [225, 16] width 15 height 15
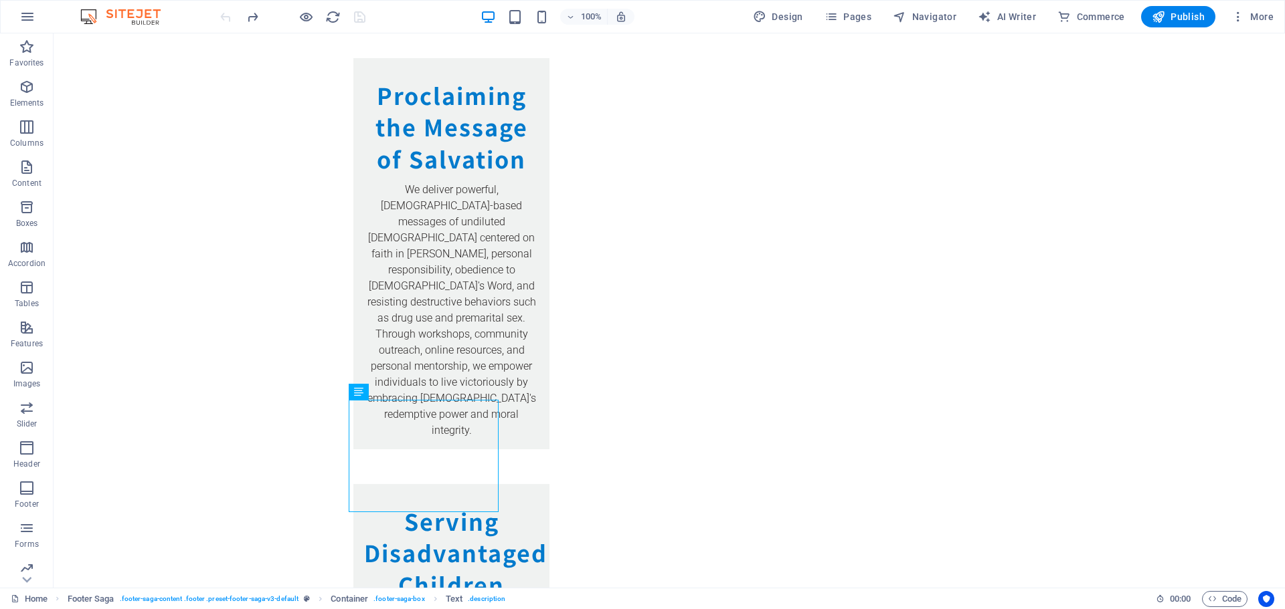
click at [229, 20] on div at bounding box center [292, 16] width 150 height 21
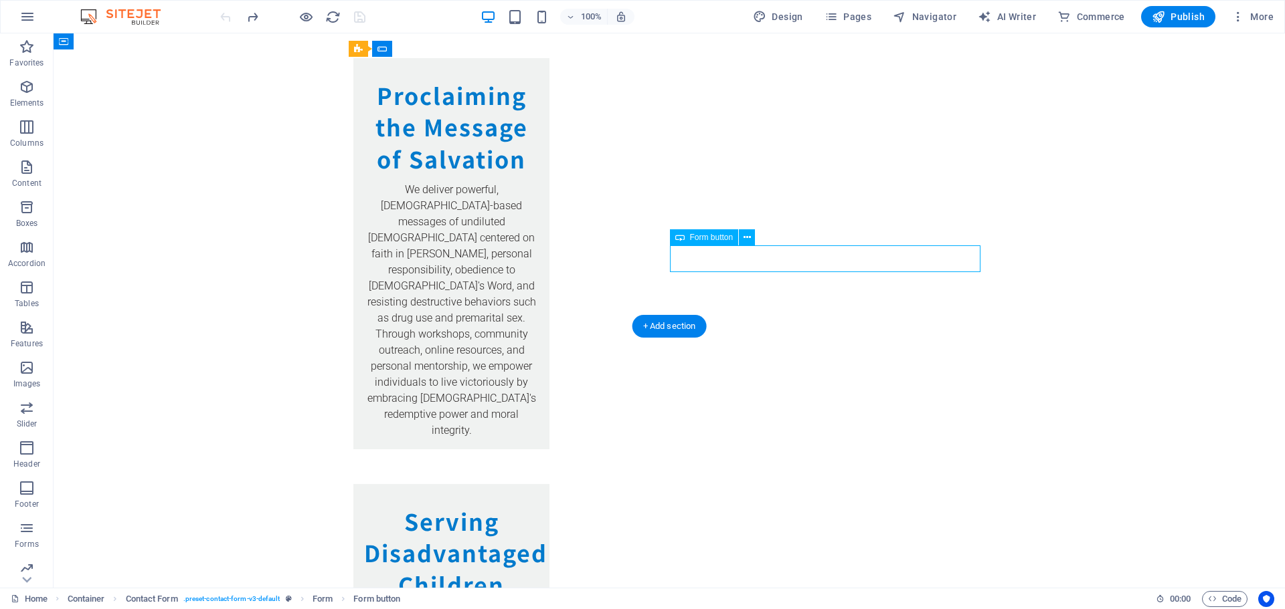
click at [713, 237] on span "Form button" at bounding box center [711, 237] width 43 height 8
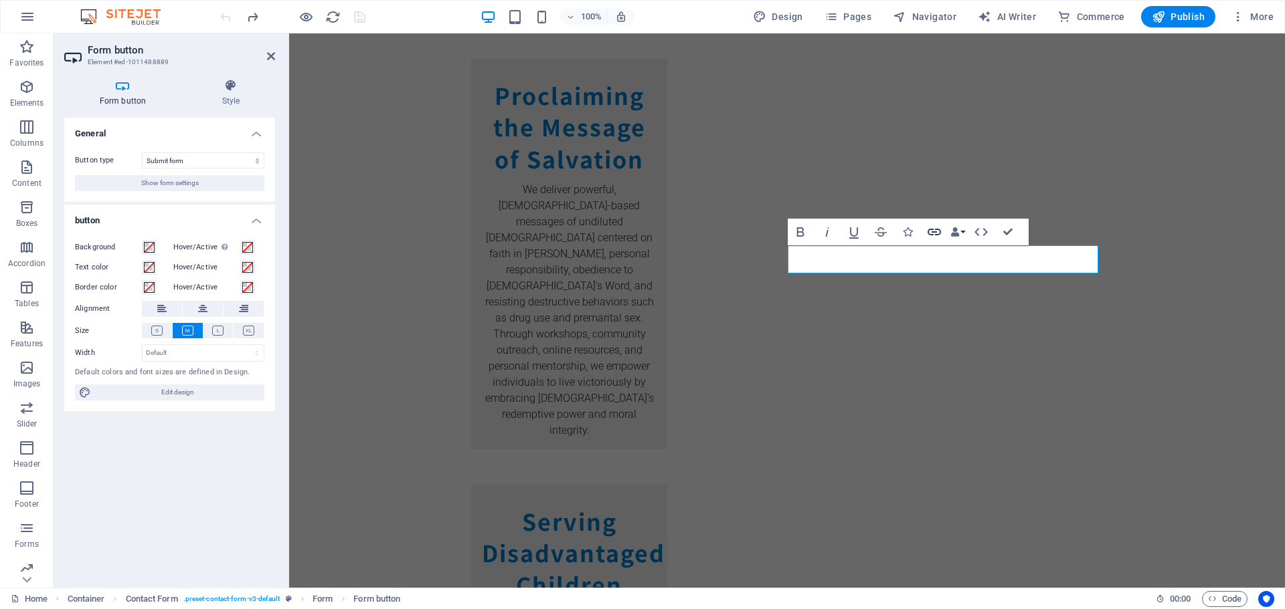
click at [937, 231] on icon "button" at bounding box center [934, 232] width 16 height 16
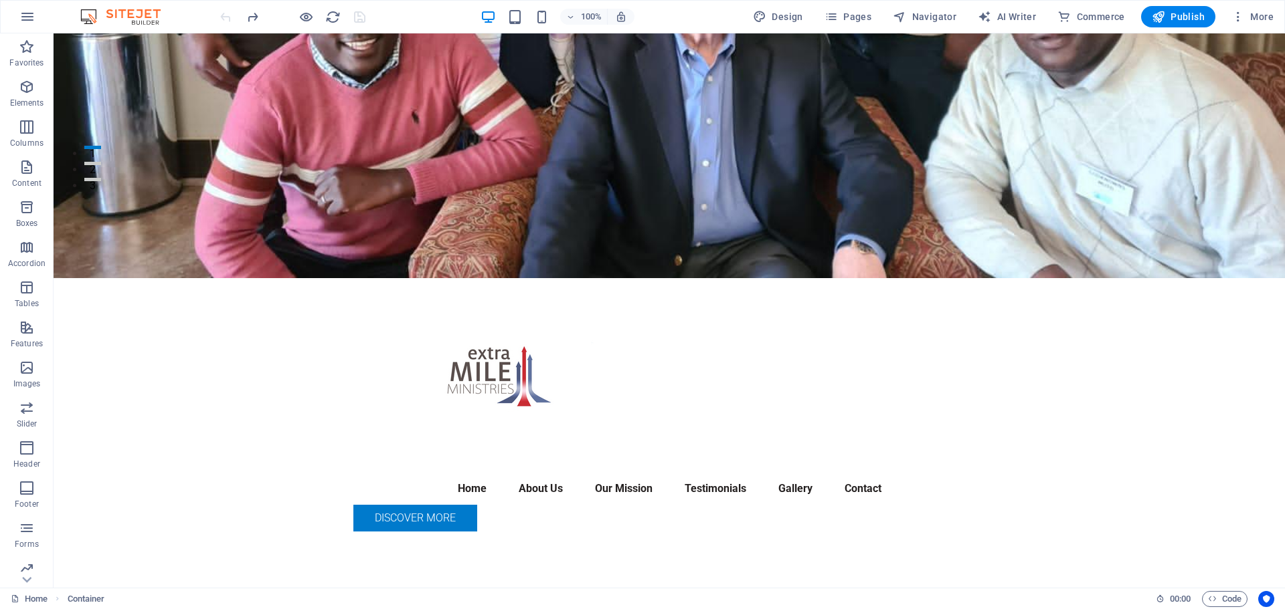
scroll to position [399, 0]
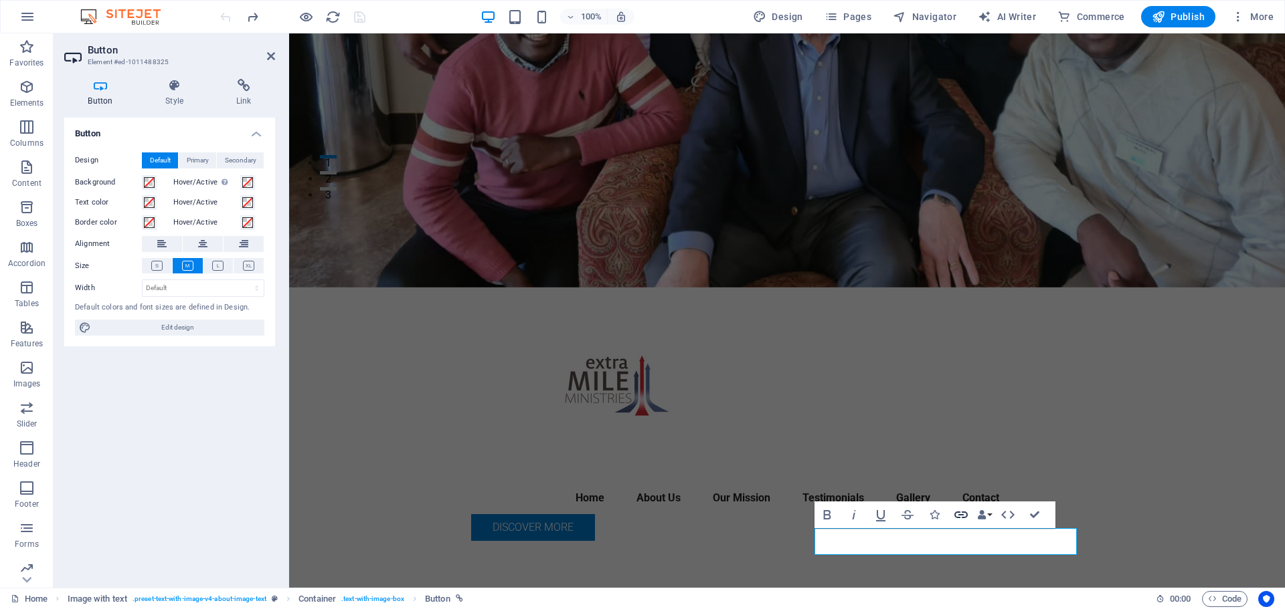
click at [961, 510] on icon "button" at bounding box center [961, 515] width 16 height 16
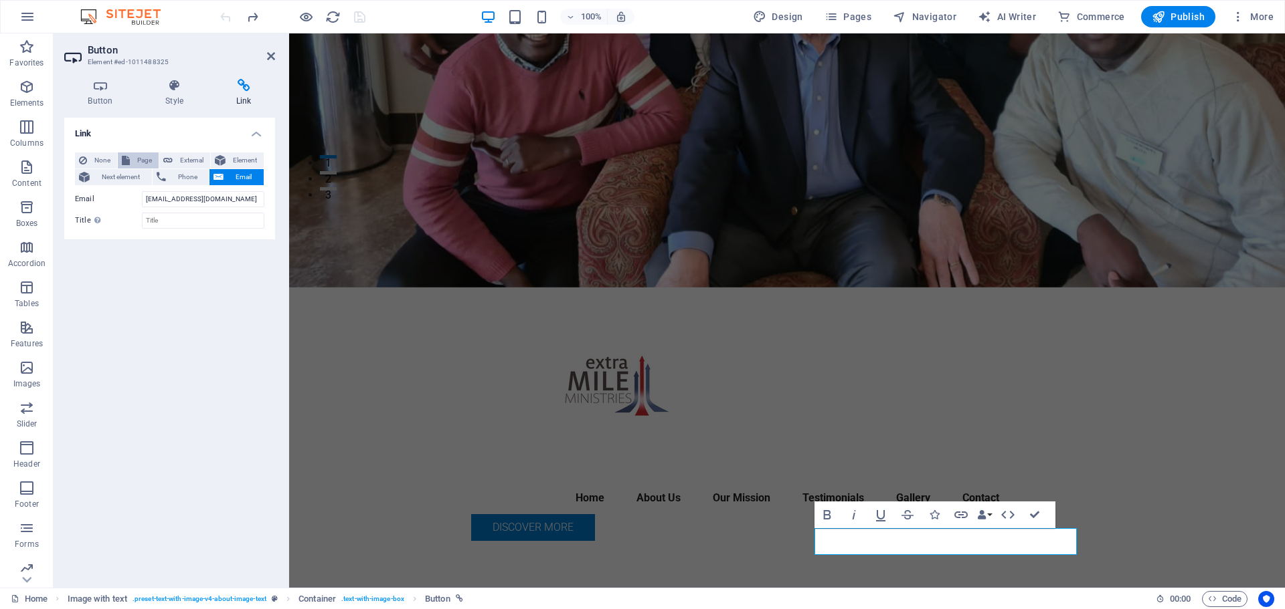
click at [140, 161] on span "Page" at bounding box center [144, 161] width 21 height 16
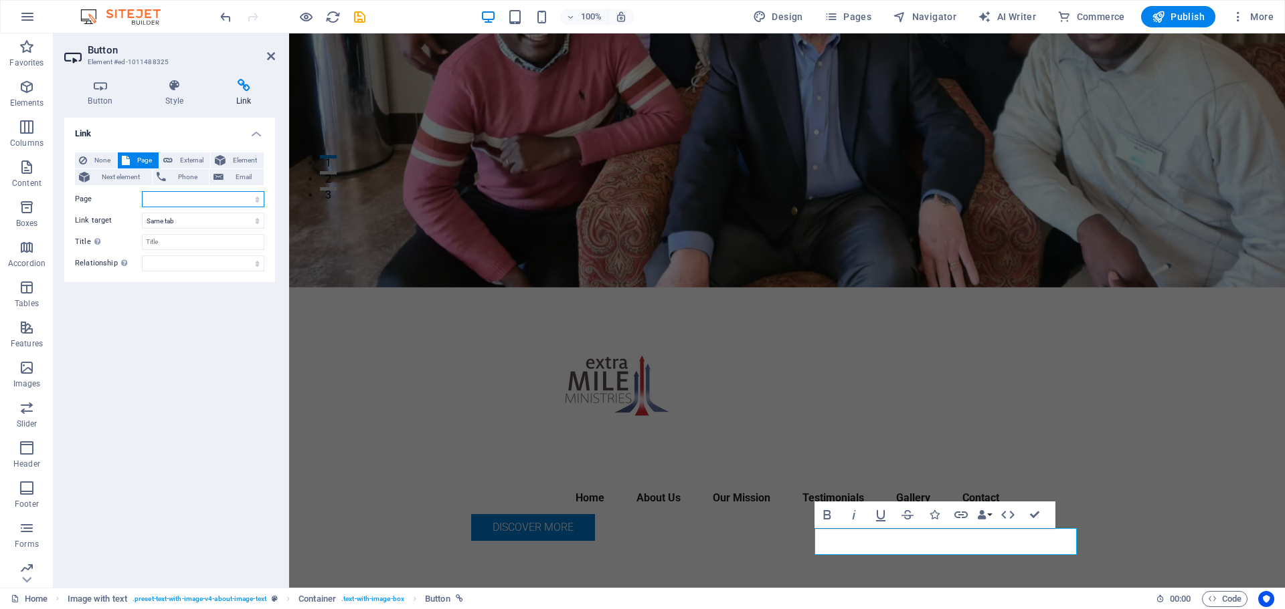
click at [186, 198] on select "Home Subpage Legal Notice Privacy" at bounding box center [203, 199] width 122 height 16
select select "1"
click at [142, 191] on select "Home Subpage Legal Notice Privacy" at bounding box center [203, 199] width 122 height 16
click at [167, 260] on select "alternate author bookmark external help license next nofollow noreferrer noopen…" at bounding box center [203, 264] width 122 height 16
click at [157, 531] on div "Link None Page External Element Next element Phone Email Page Home Subpage Lega…" at bounding box center [169, 348] width 211 height 460
